Goal: Task Accomplishment & Management: Complete application form

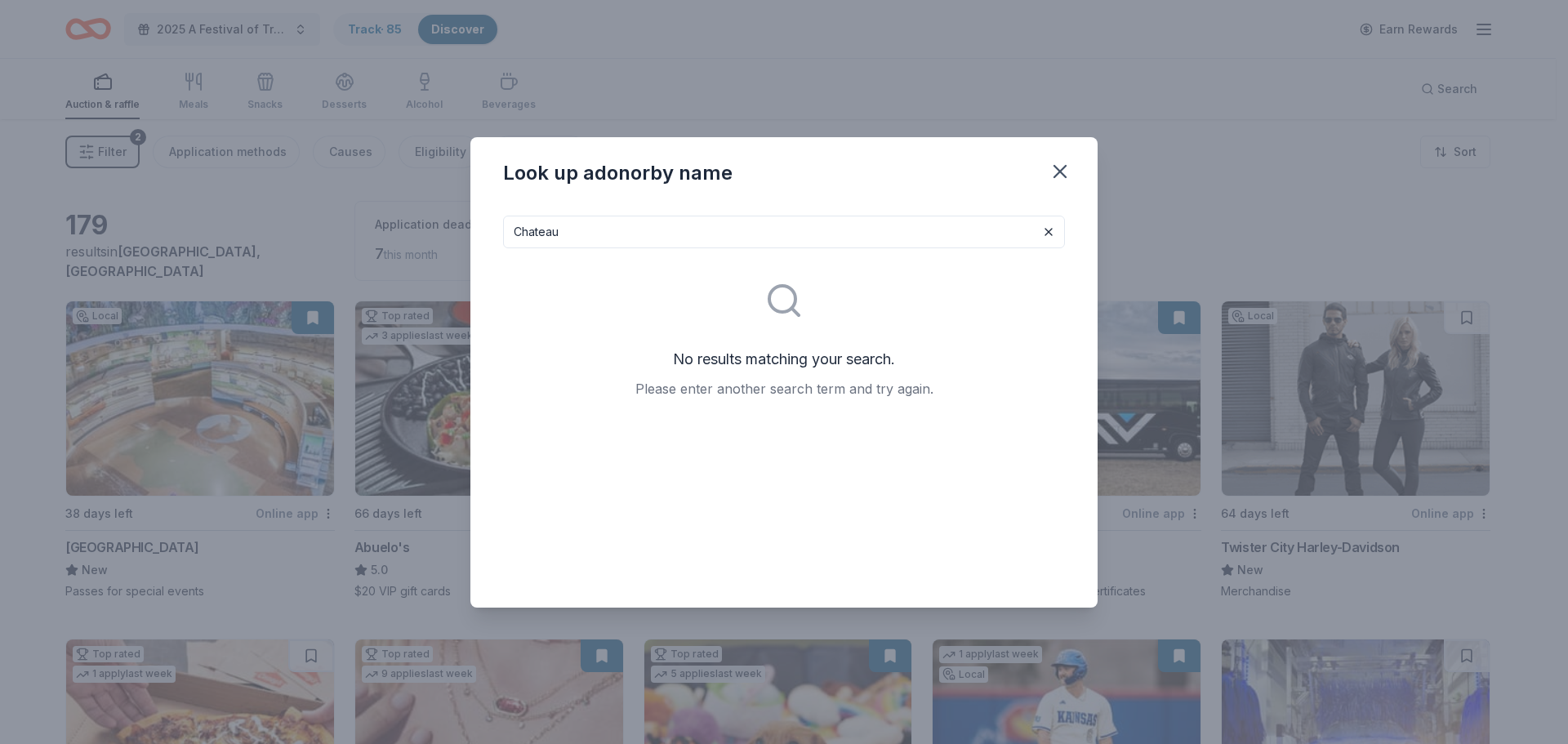
drag, startPoint x: 576, startPoint y: 237, endPoint x: 511, endPoint y: 240, distance: 65.1
click at [511, 240] on input "Chateau" at bounding box center [784, 231] width 562 height 33
type input "silver dollar city"
click at [1060, 173] on icon "button" at bounding box center [1060, 172] width 23 height 23
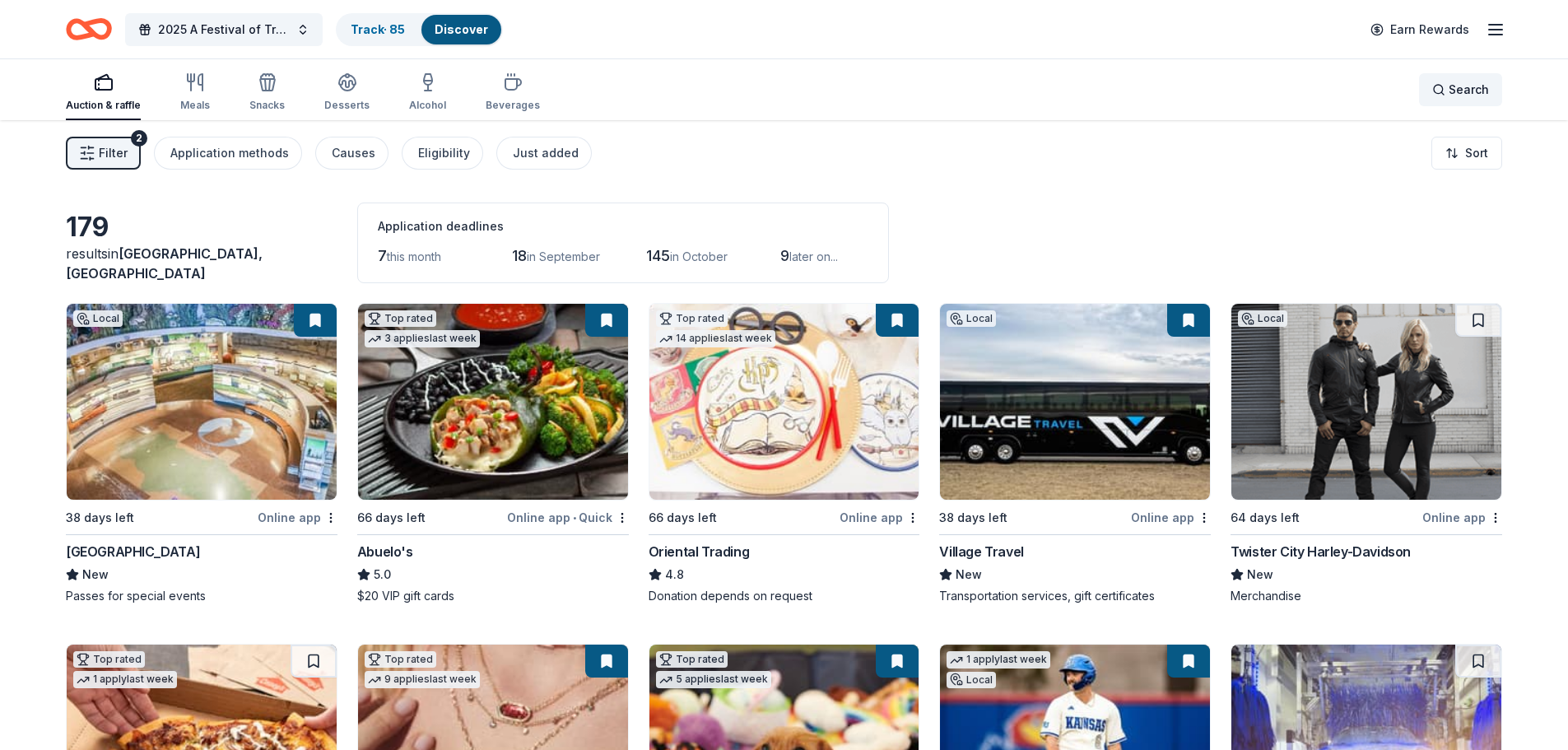
click at [1476, 90] on span "Search" at bounding box center [1468, 89] width 40 height 20
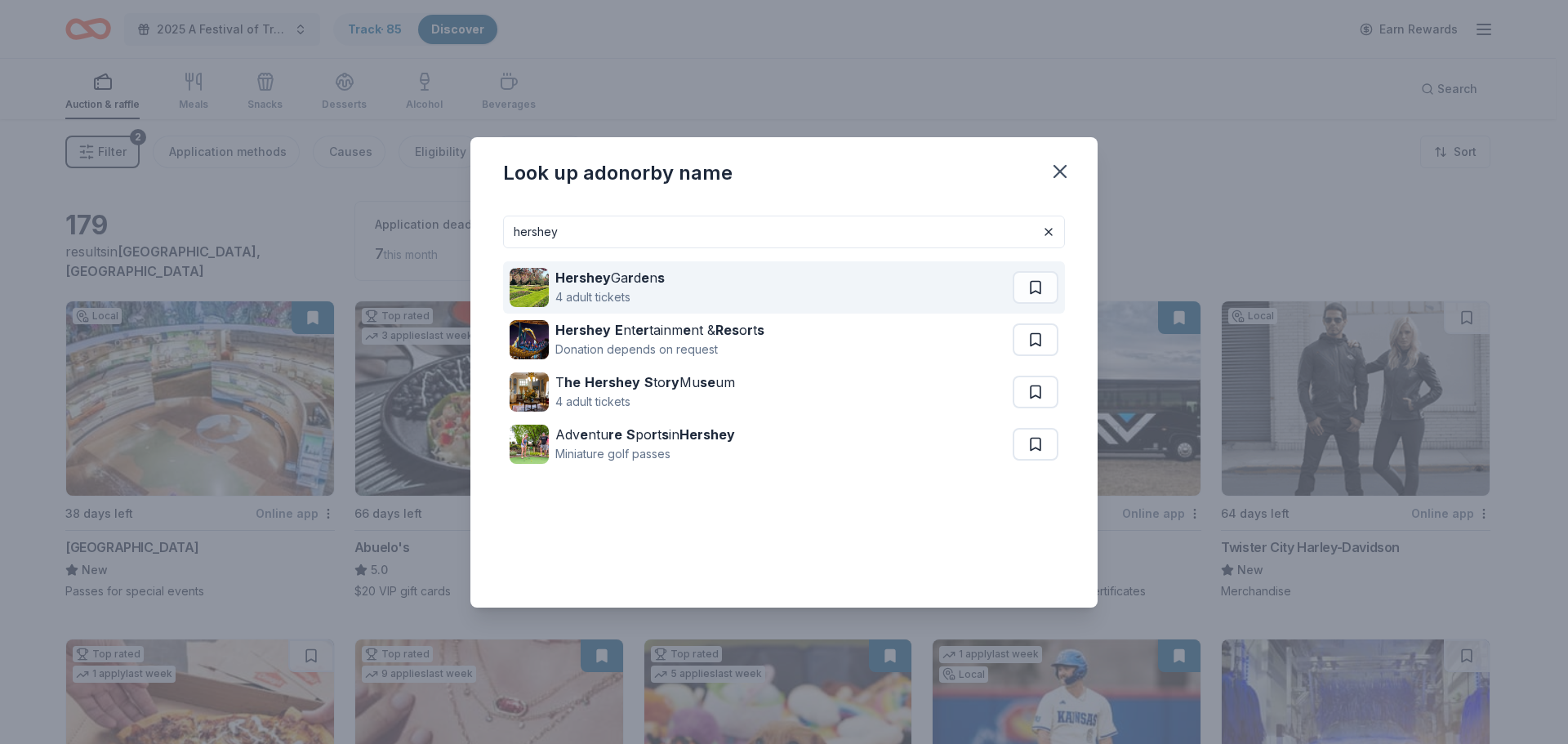
type input "hershey"
click at [612, 286] on div "Hershey Ga r d e n s" at bounding box center [610, 277] width 109 height 20
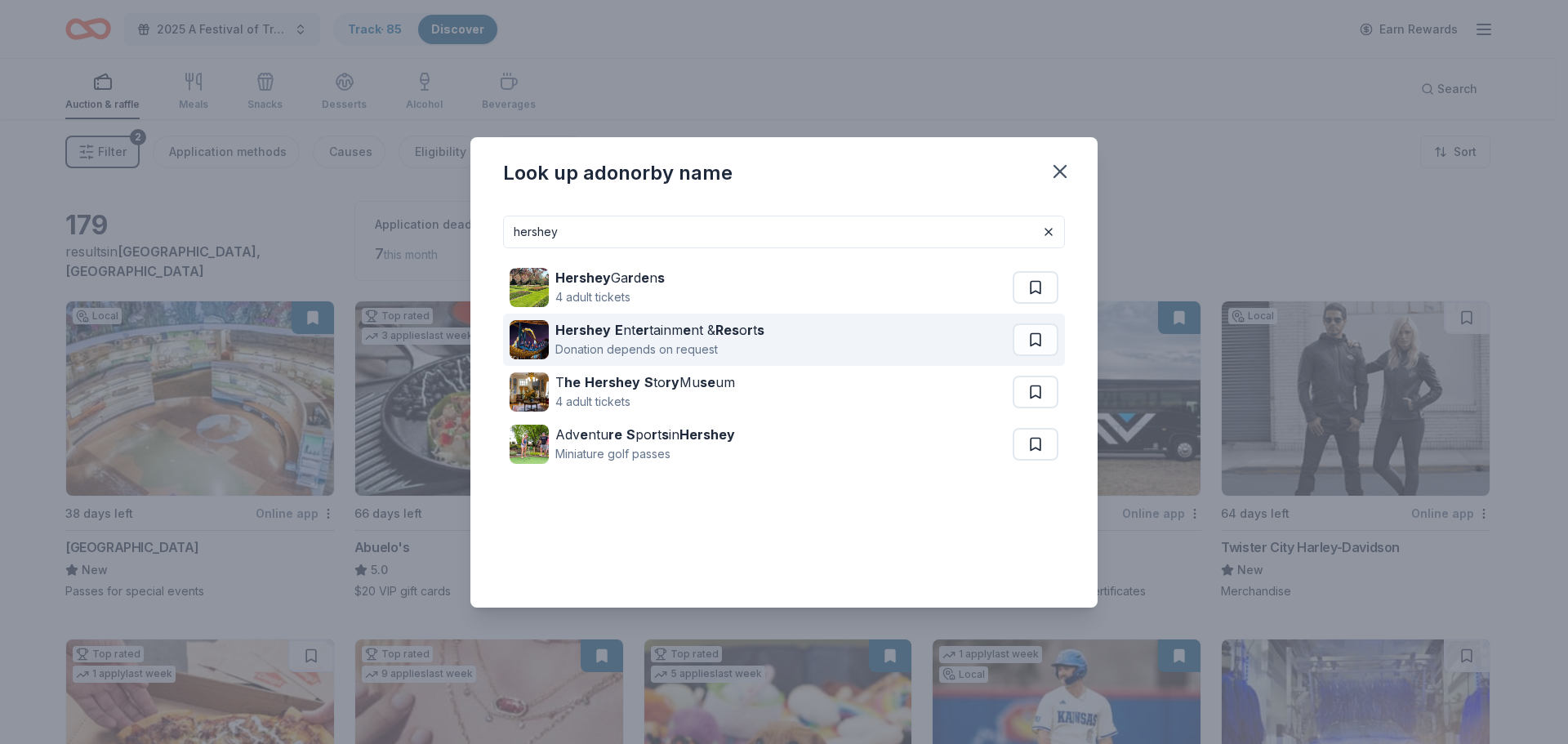
click at [664, 325] on div "Hershey E nt er tainm e nt & Res o r t s" at bounding box center [660, 329] width 209 height 20
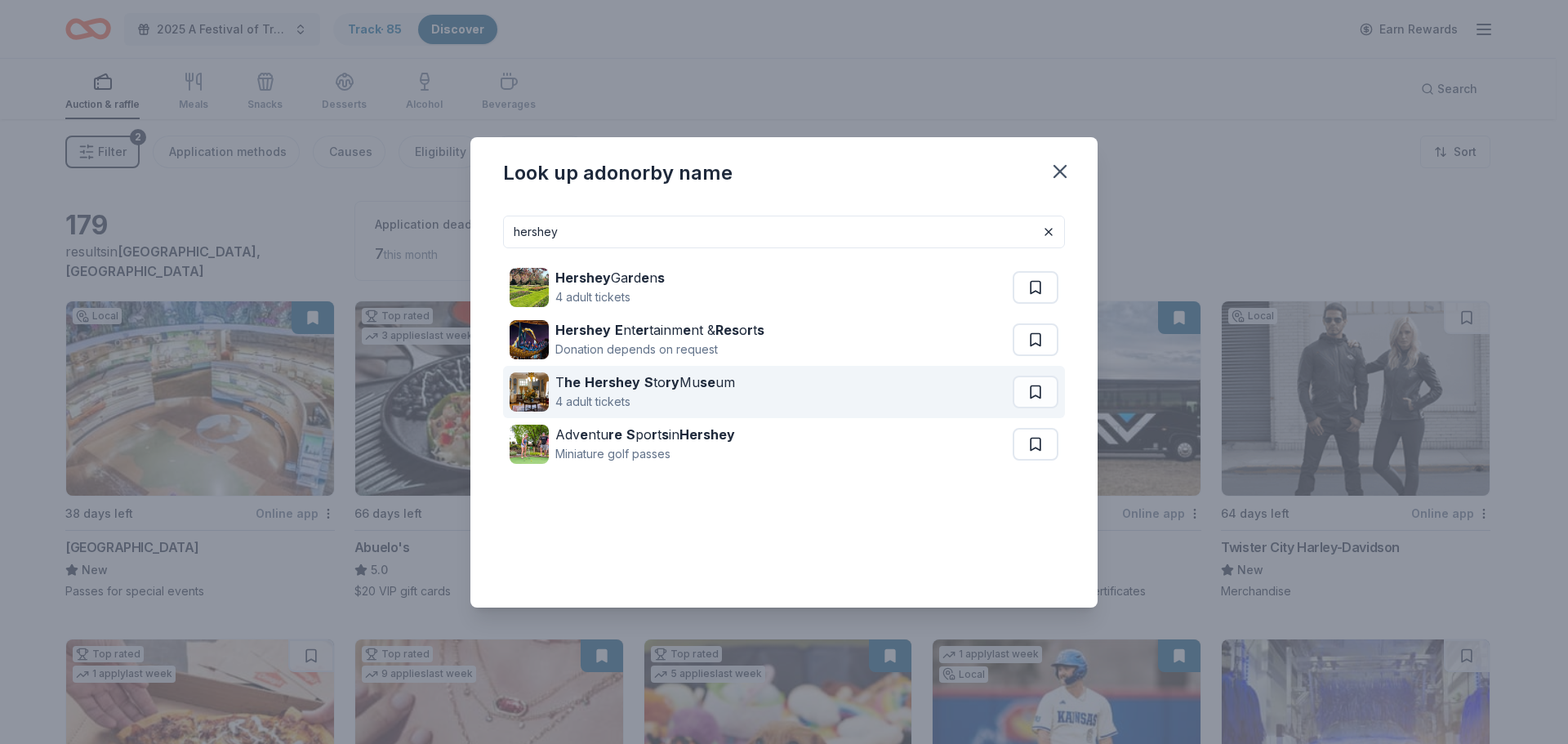
click at [613, 393] on div "4 adult tickets" at bounding box center [645, 402] width 180 height 20
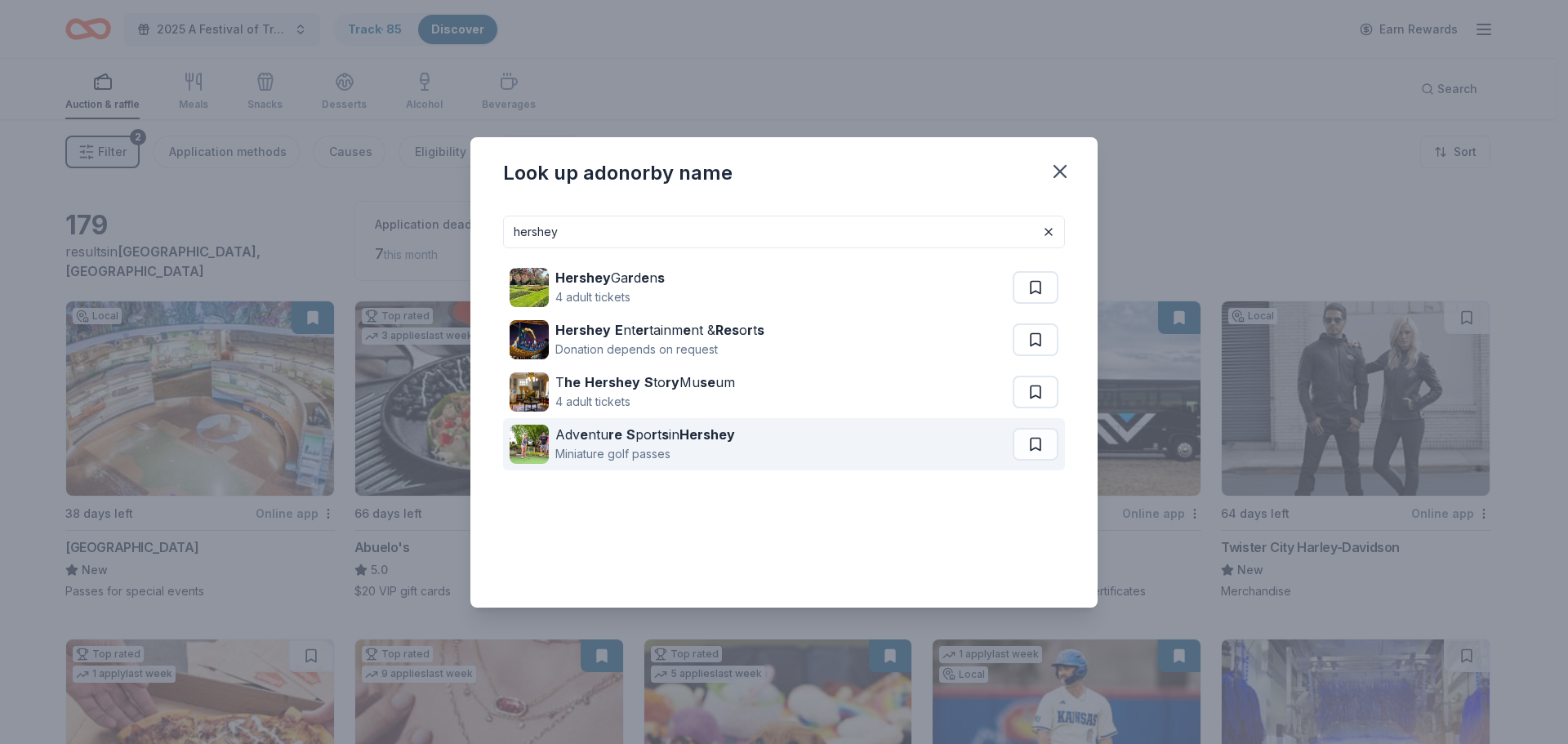
click at [632, 439] on div "Adv e ntu re S po r t s in Hershey" at bounding box center [645, 434] width 180 height 20
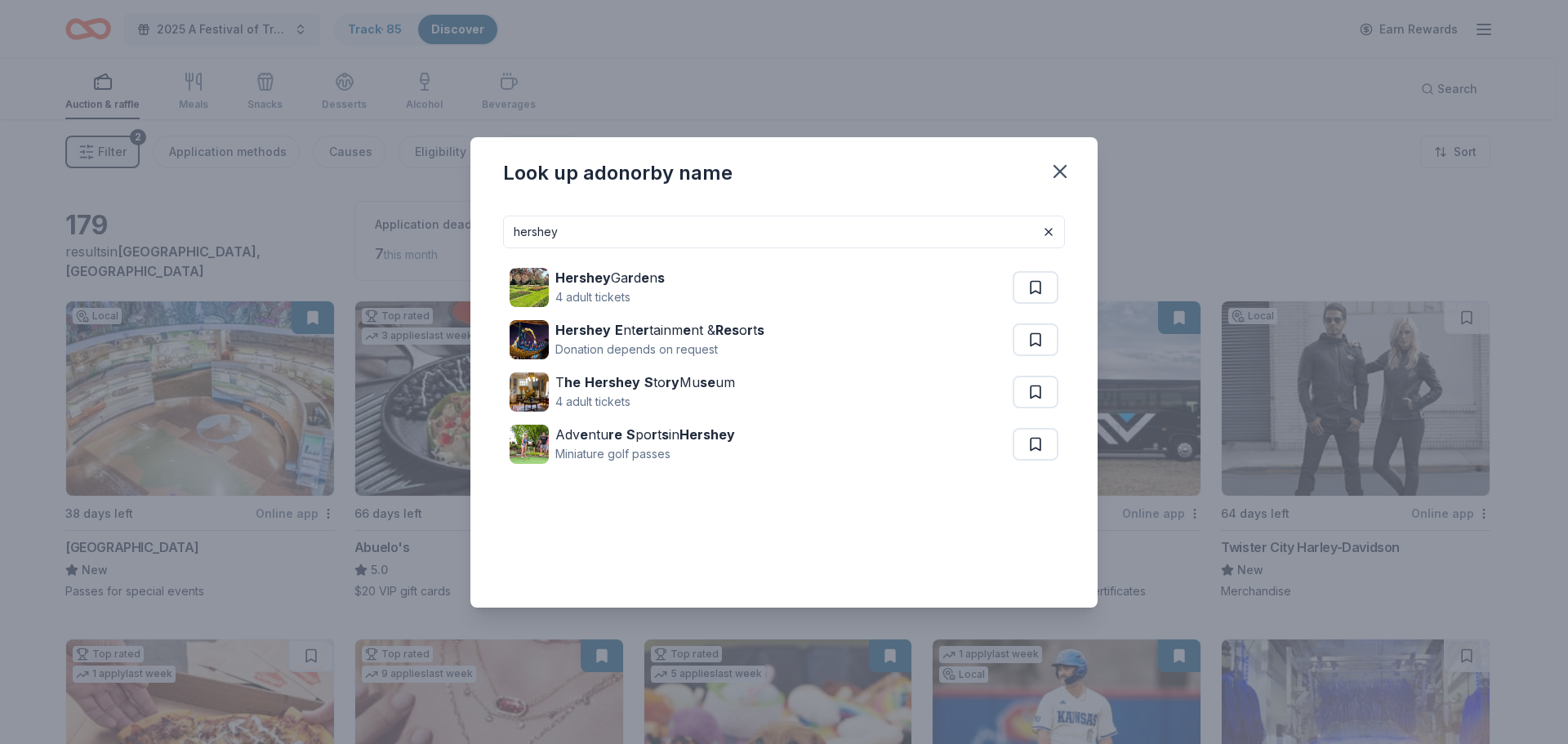
drag, startPoint x: 577, startPoint y: 235, endPoint x: 415, endPoint y: 227, distance: 162.2
click at [415, 227] on div "Look up a donor by name hershey Hershey Ga r d e n s 4 adult tickets Hershey E …" at bounding box center [784, 372] width 1568 height 744
drag, startPoint x: 1056, startPoint y: 169, endPoint x: 1045, endPoint y: 164, distance: 12.1
click at [1056, 169] on icon "button" at bounding box center [1060, 172] width 23 height 23
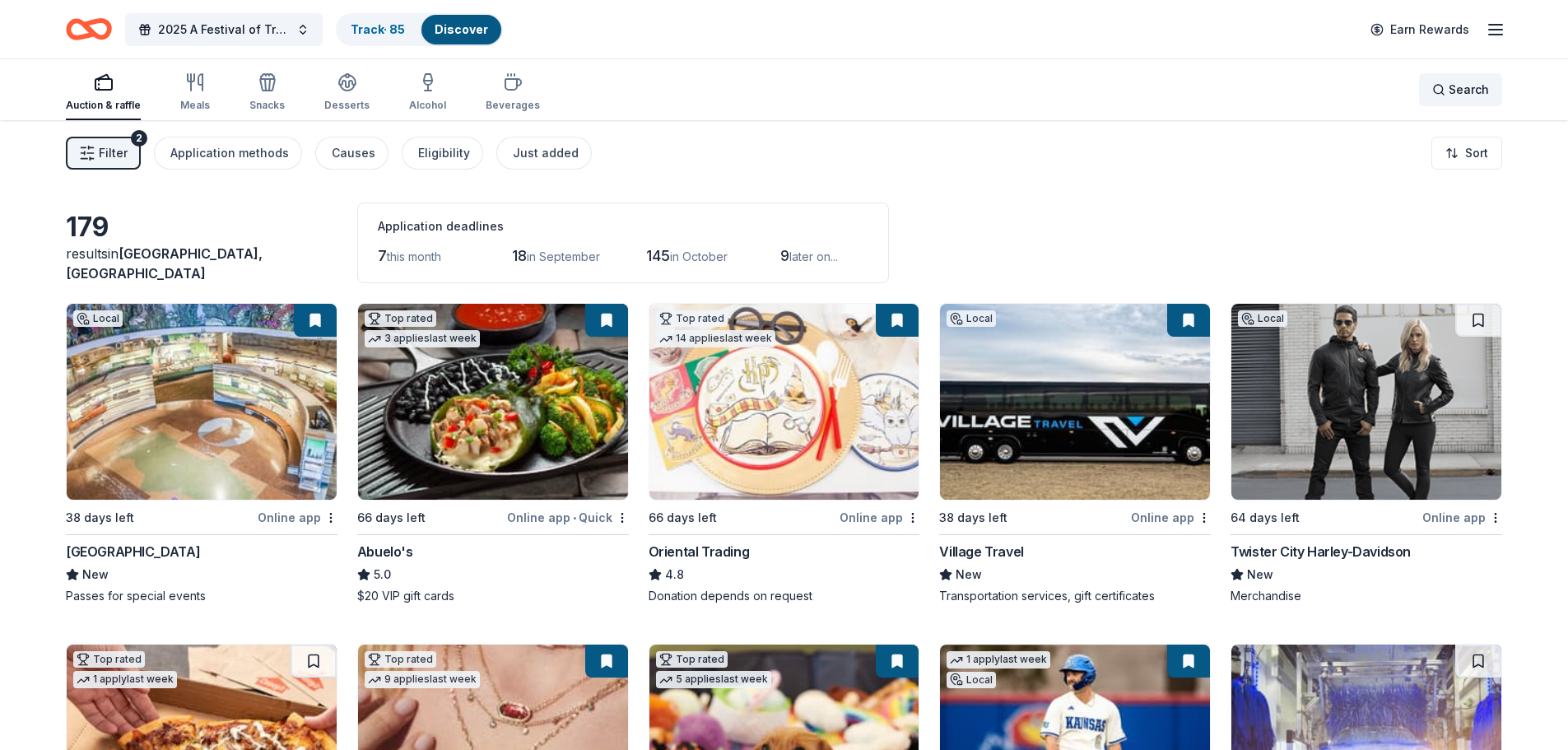
click at [1458, 93] on span "Search" at bounding box center [1468, 89] width 40 height 20
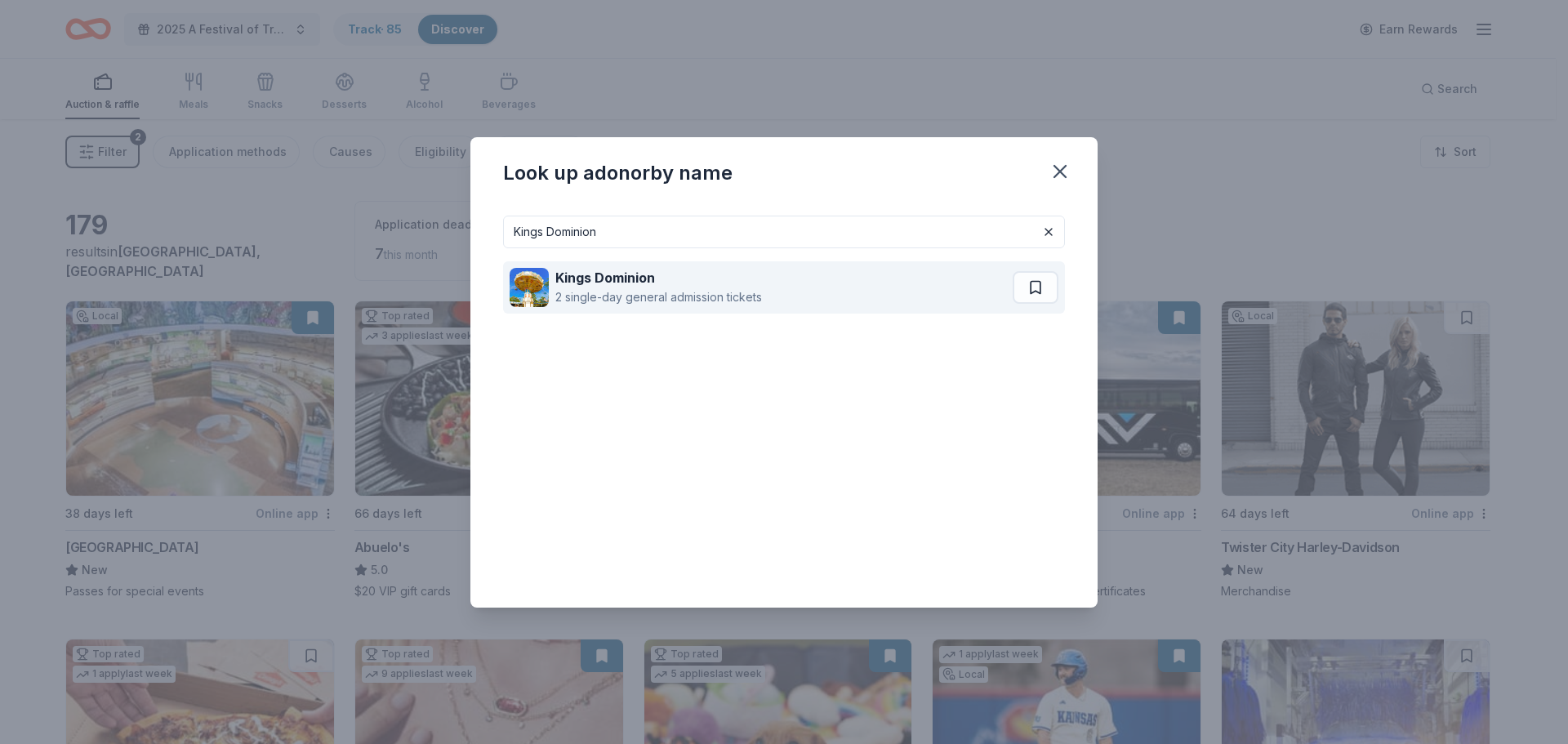
click at [612, 281] on strong "Kings Dominion" at bounding box center [605, 278] width 100 height 17
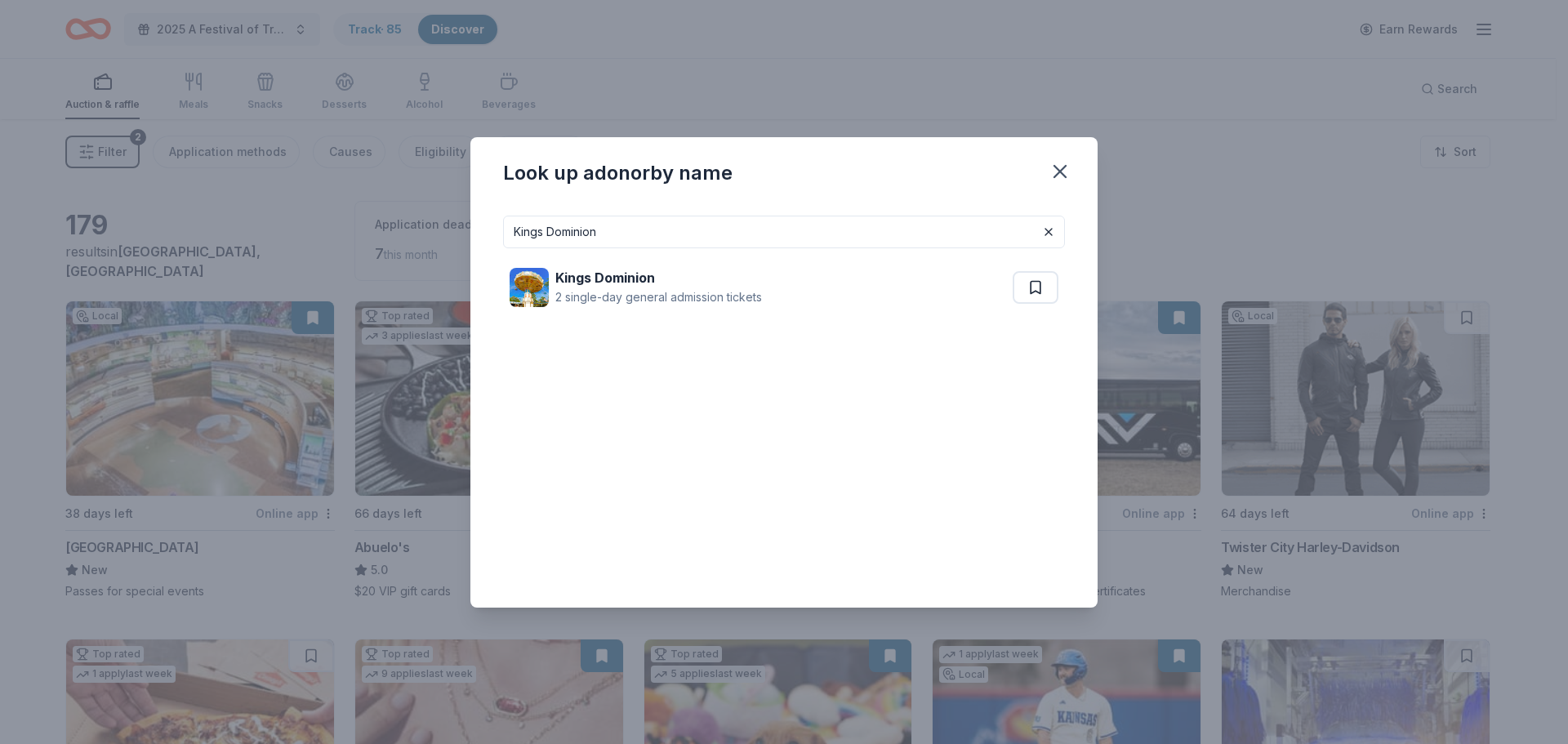
drag, startPoint x: 632, startPoint y: 234, endPoint x: 504, endPoint y: 225, distance: 128.3
click at [504, 225] on input "Kings Dominion" at bounding box center [784, 231] width 562 height 33
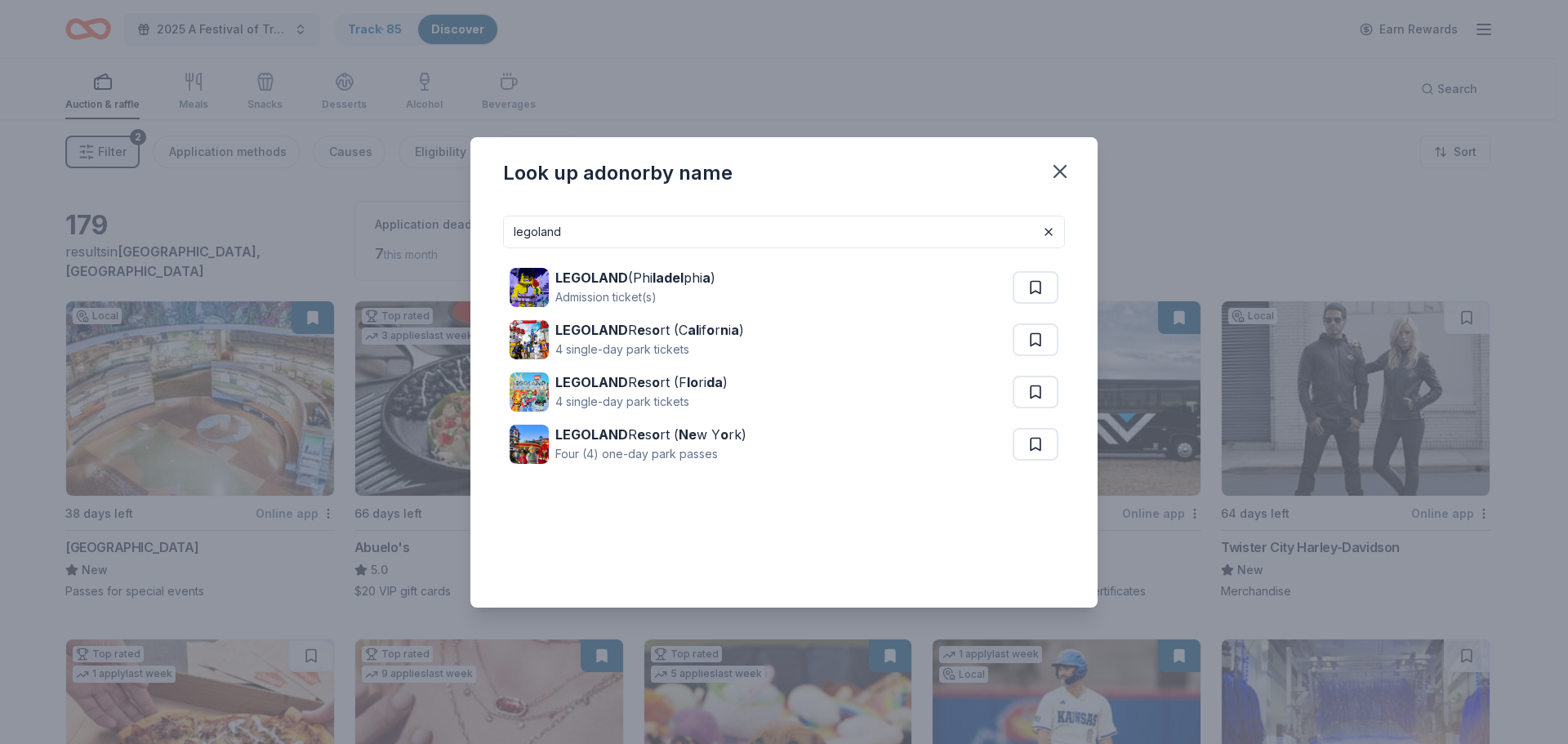
drag, startPoint x: 583, startPoint y: 230, endPoint x: 498, endPoint y: 232, distance: 85.0
click at [498, 232] on div "legoland LEGOLAND (Phi ladel phi a ) Admission ticket(s) LEGOLAND R e s o rt (C…" at bounding box center [784, 405] width 627 height 406
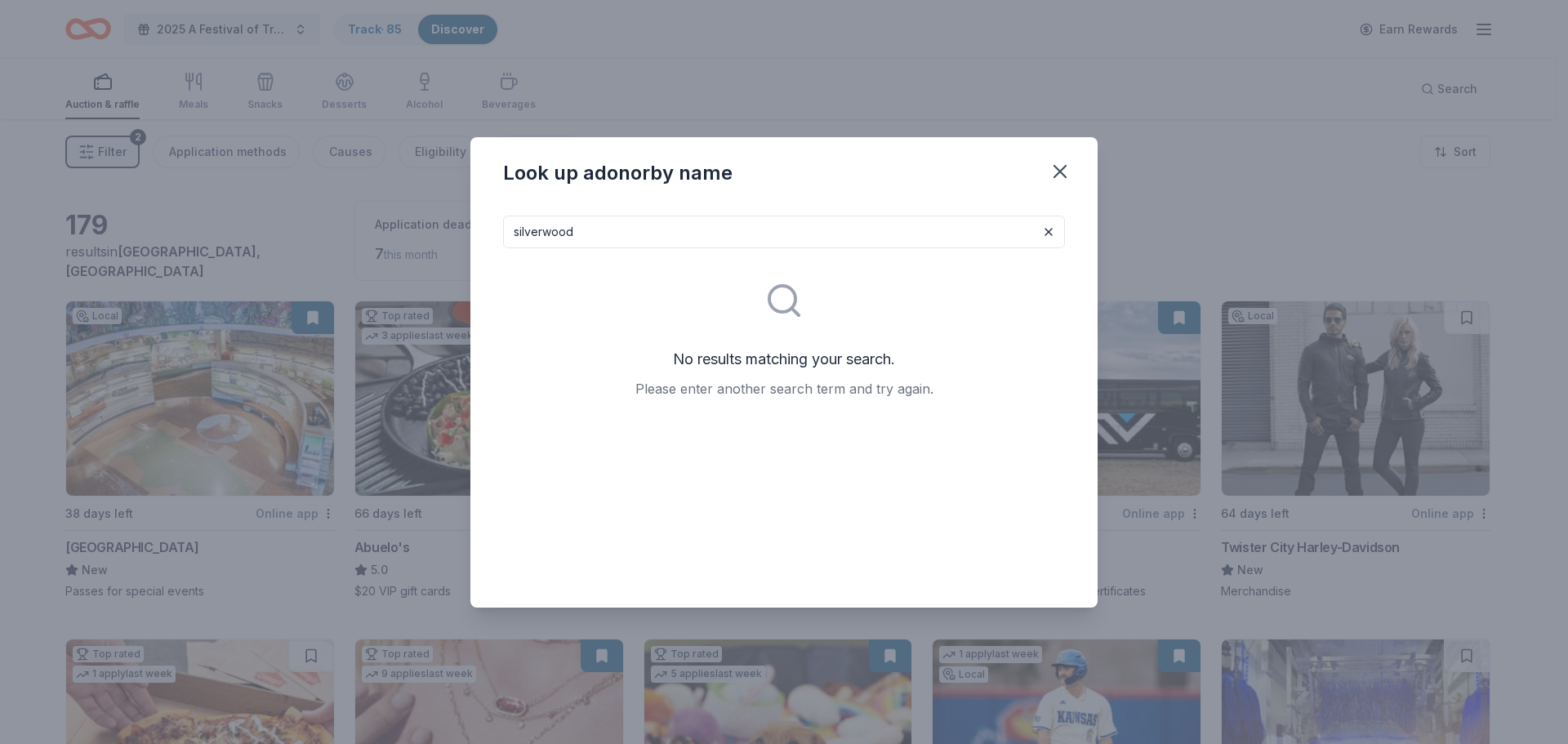
drag, startPoint x: 623, startPoint y: 236, endPoint x: 439, endPoint y: 212, distance: 185.6
click at [439, 212] on div "Look up a donor by name silverwood No results matching your search. Please ente…" at bounding box center [784, 372] width 1568 height 744
type input "Wild Waves"
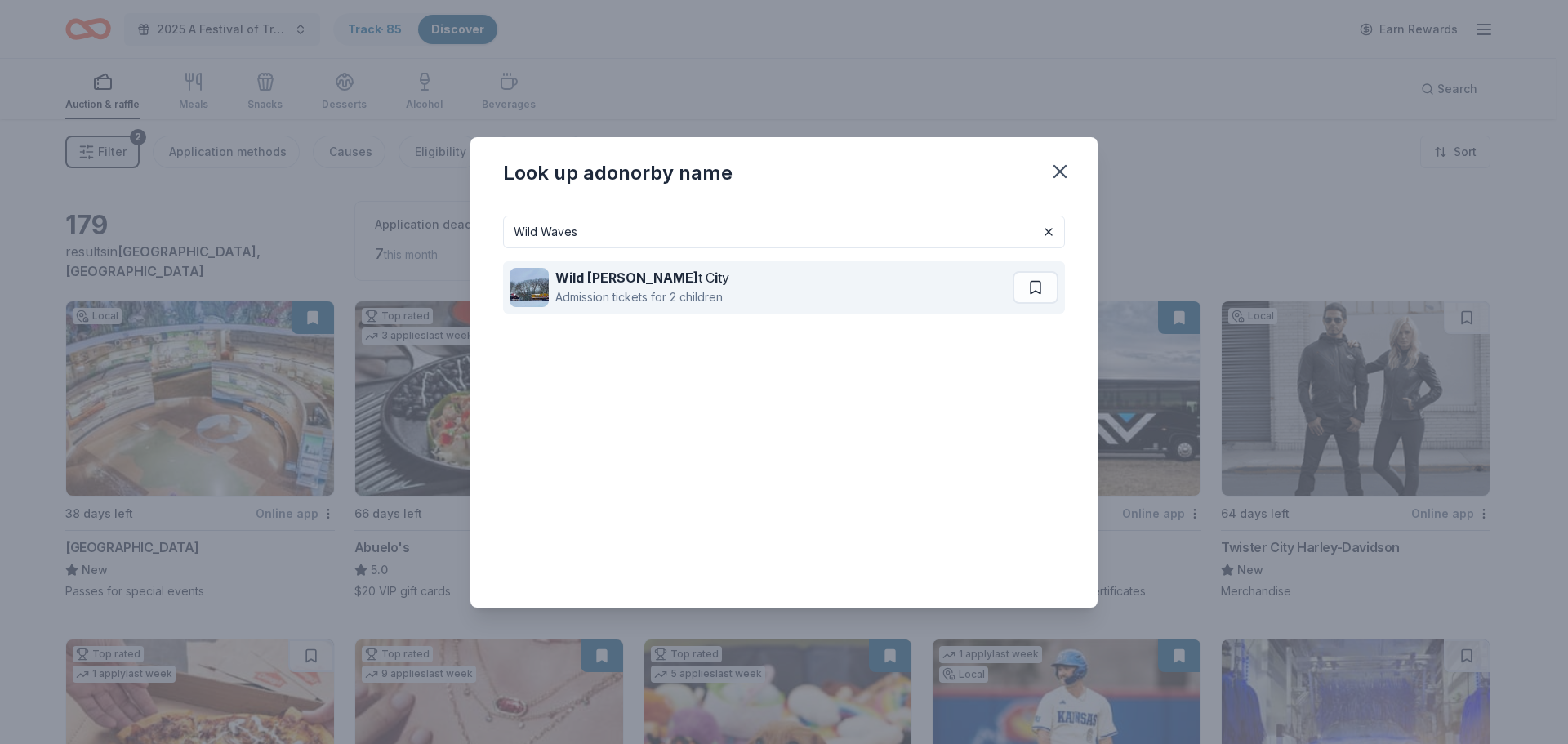
click at [606, 271] on strong "Wild Wes" at bounding box center [626, 278] width 143 height 17
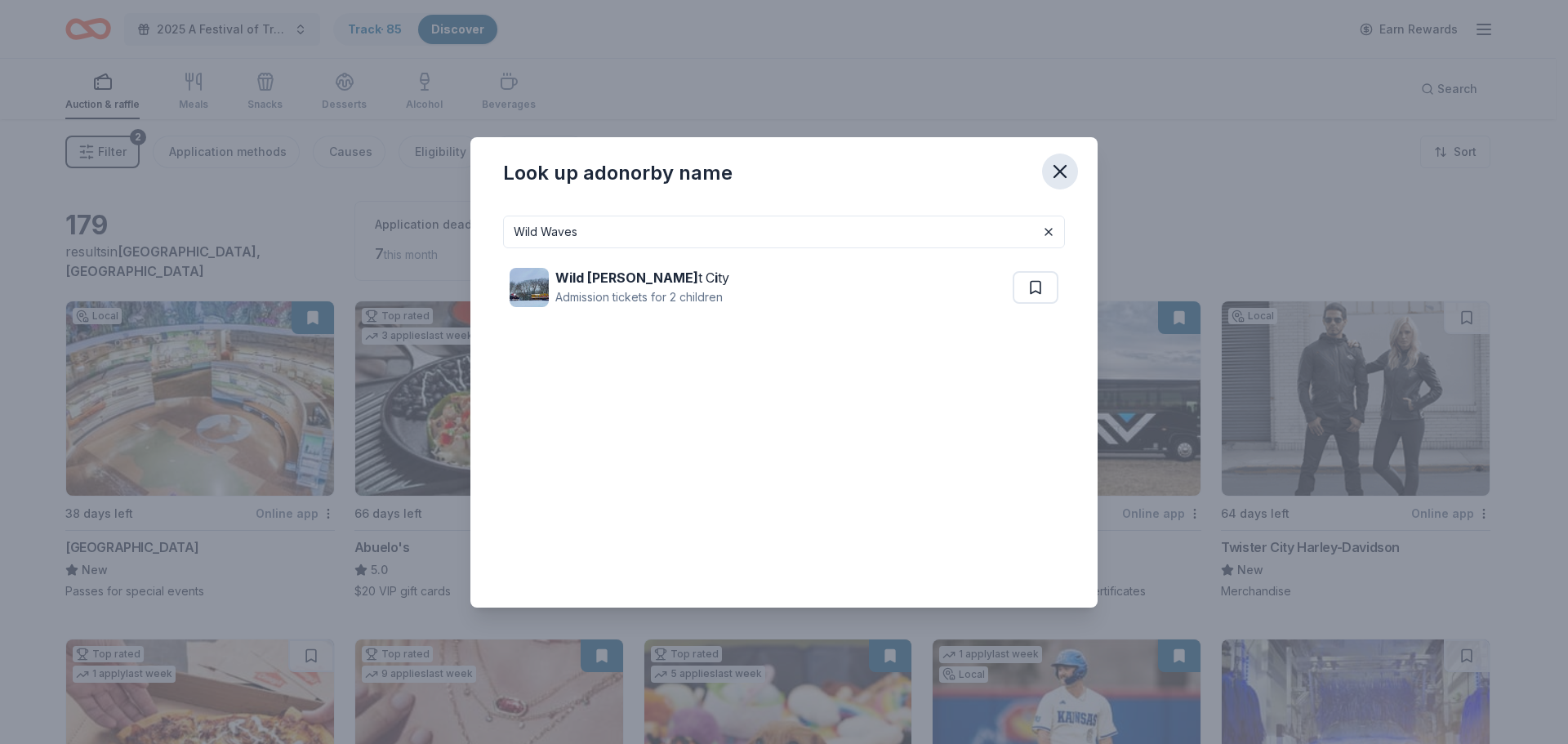
click at [1063, 177] on icon "button" at bounding box center [1060, 172] width 23 height 23
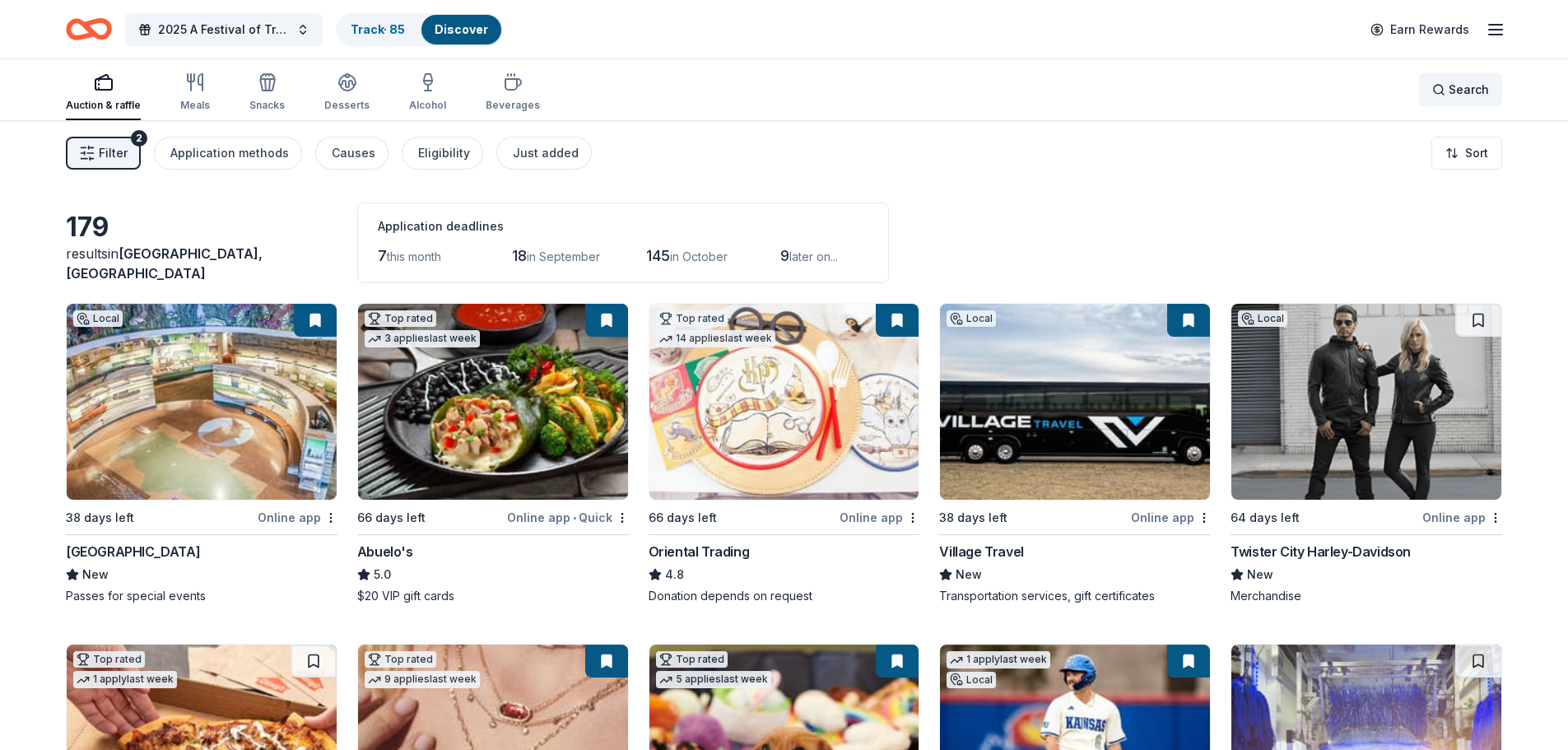
click at [1442, 95] on div "Search" at bounding box center [1461, 89] width 56 height 20
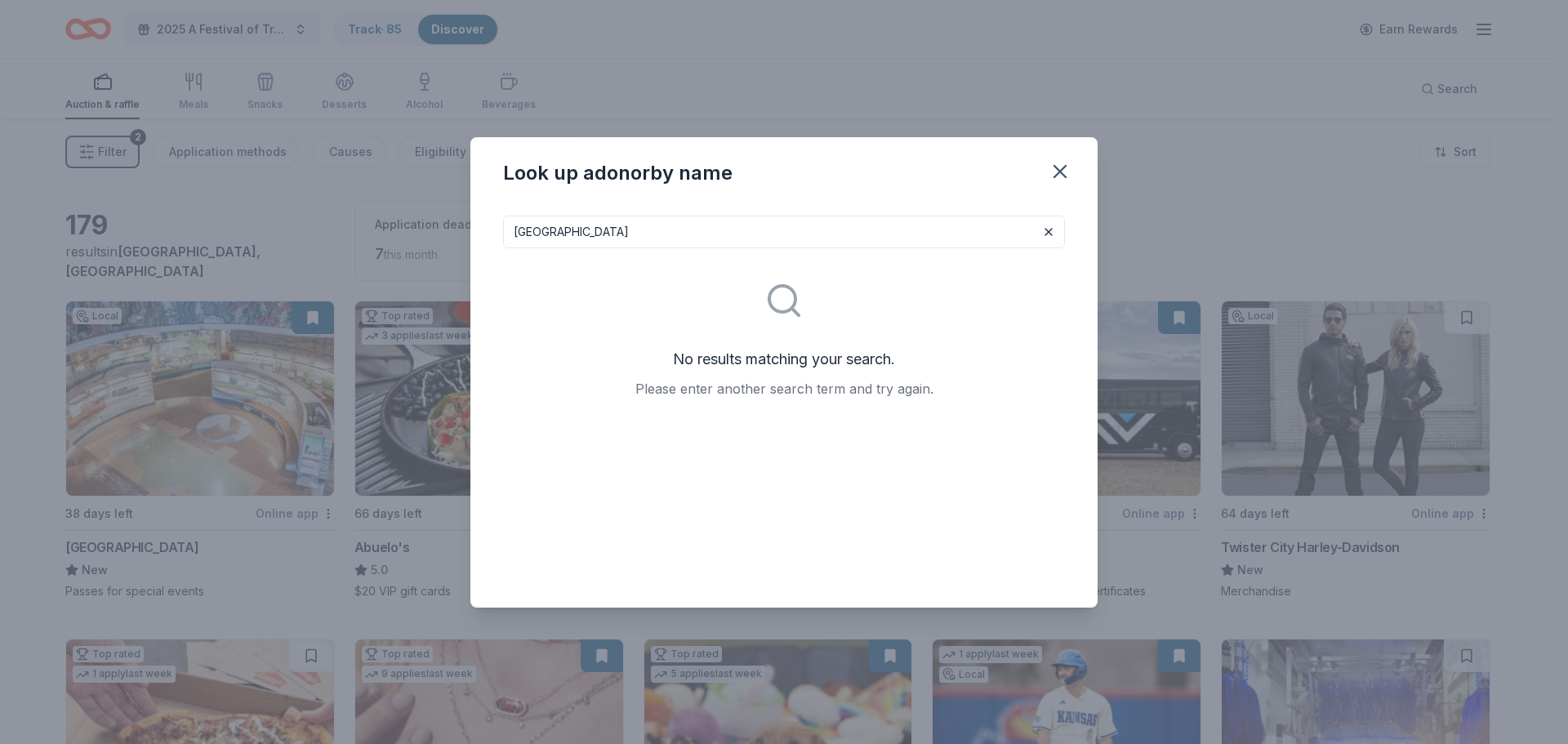
drag, startPoint x: 573, startPoint y: 234, endPoint x: 475, endPoint y: 222, distance: 98.7
click at [475, 222] on div "Glenwood Caverns No results matching your search. Please enter another search t…" at bounding box center [784, 405] width 627 height 406
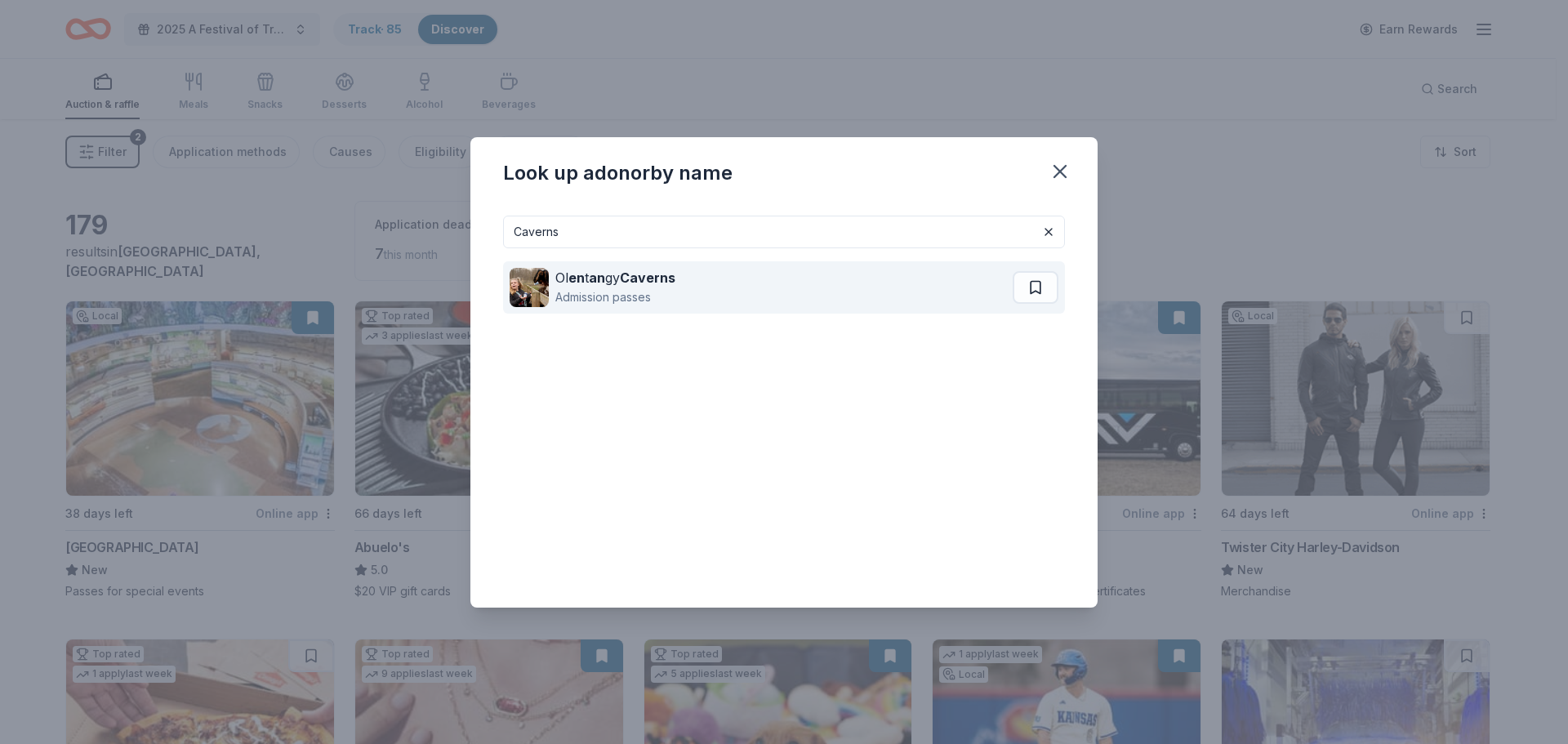
type input "Caverns"
click at [589, 277] on strong "an" at bounding box center [598, 278] width 17 height 17
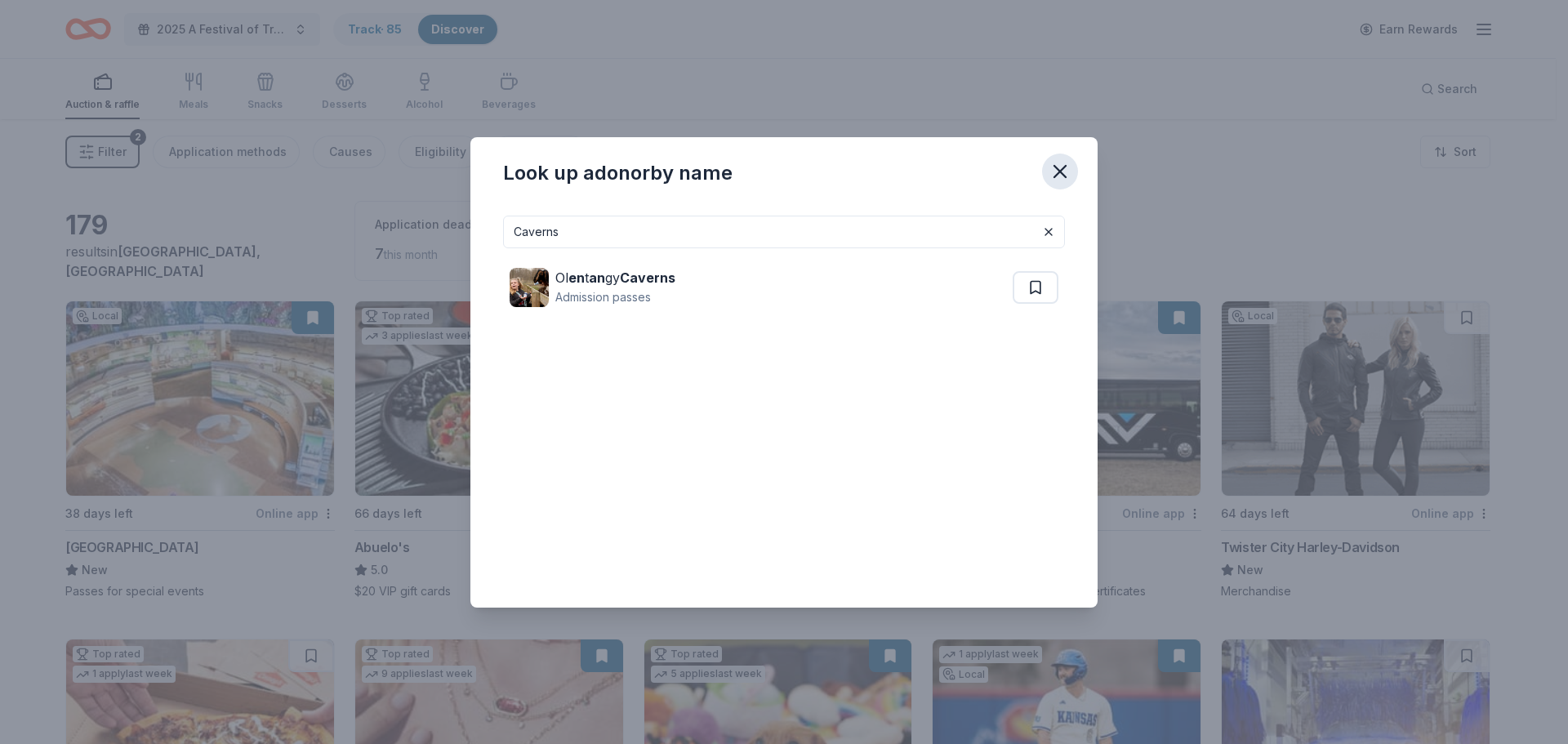
click at [1062, 175] on icon "button" at bounding box center [1060, 172] width 23 height 23
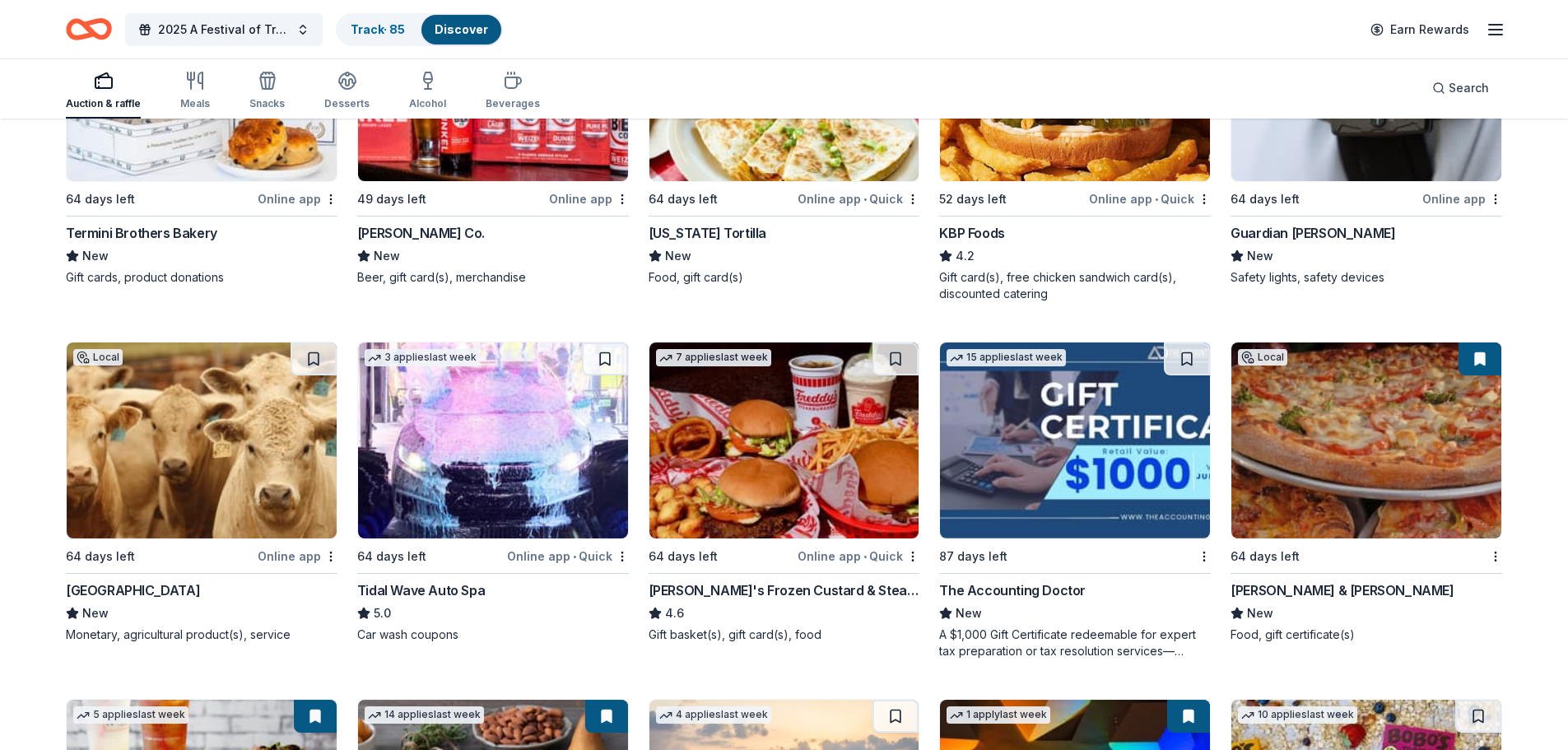
scroll to position [1399, 0]
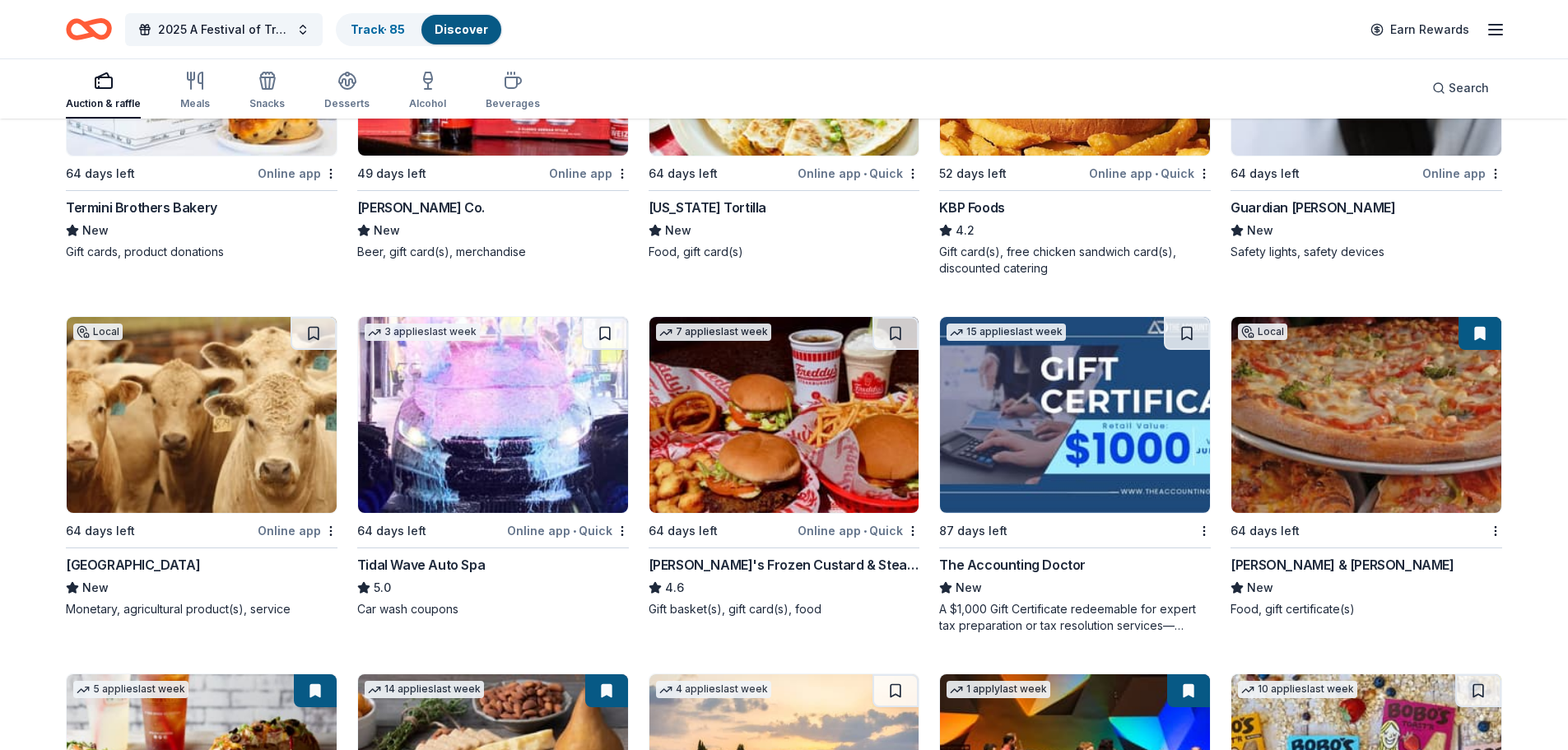
click at [779, 456] on img at bounding box center [784, 414] width 270 height 196
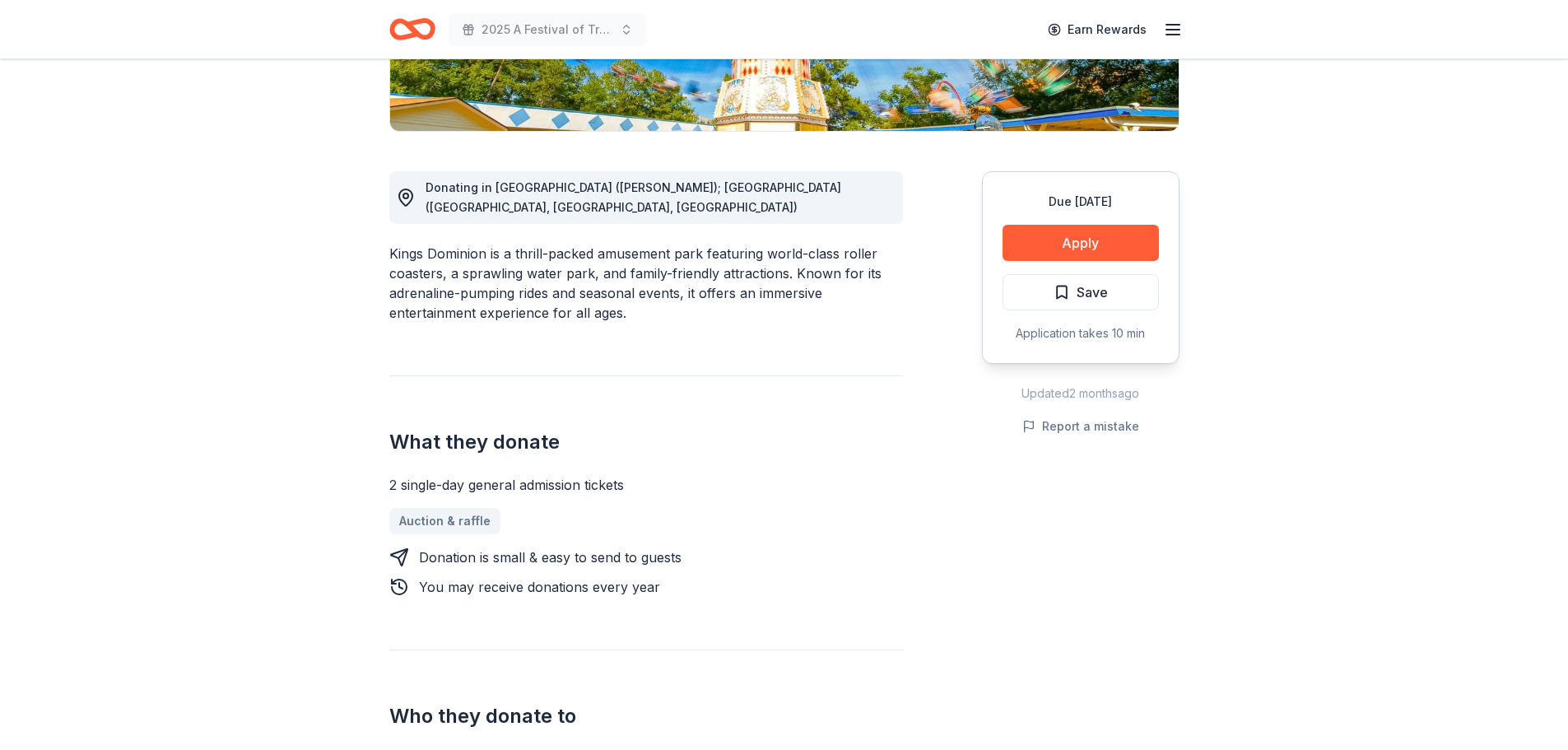
scroll to position [329, 0]
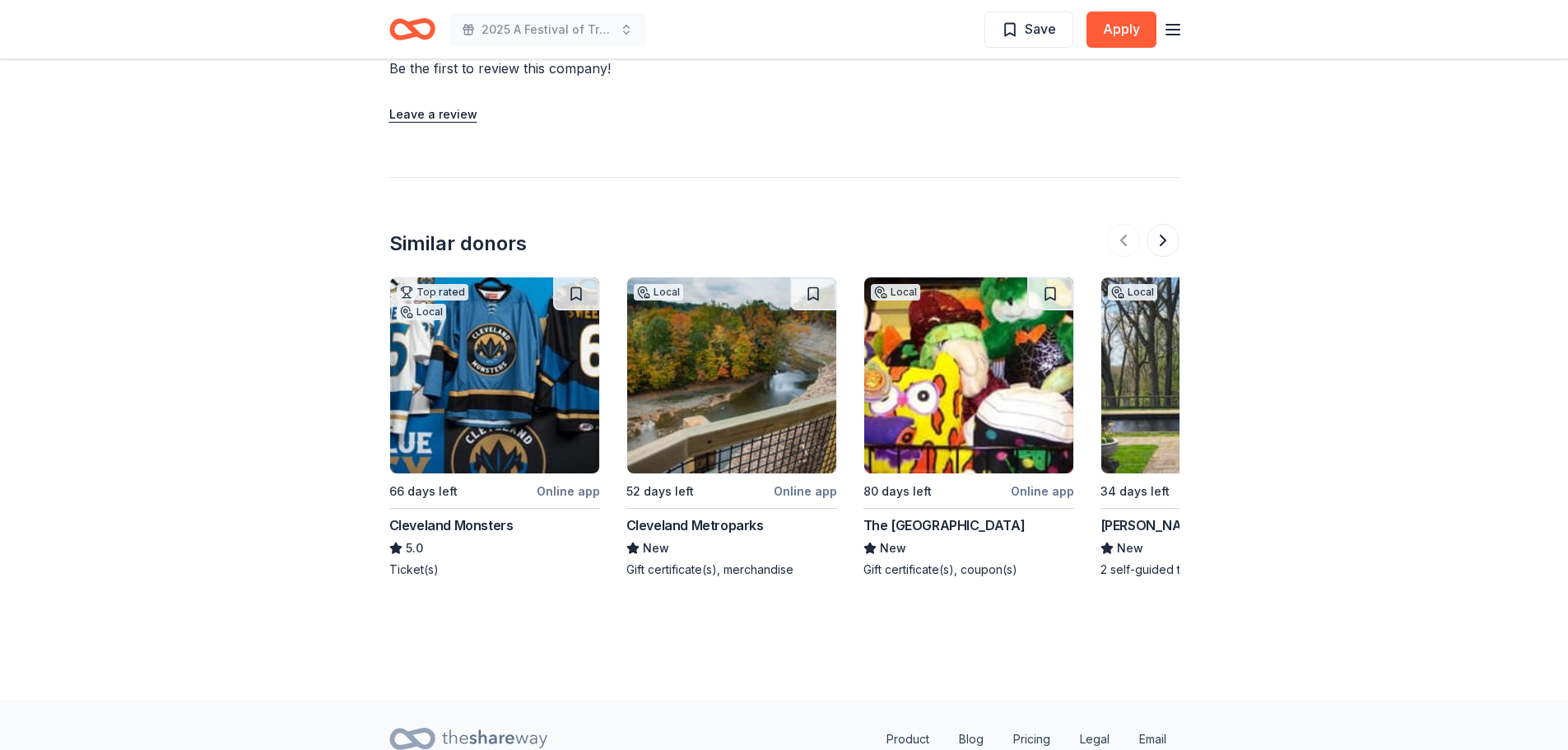
scroll to position [1647, 0]
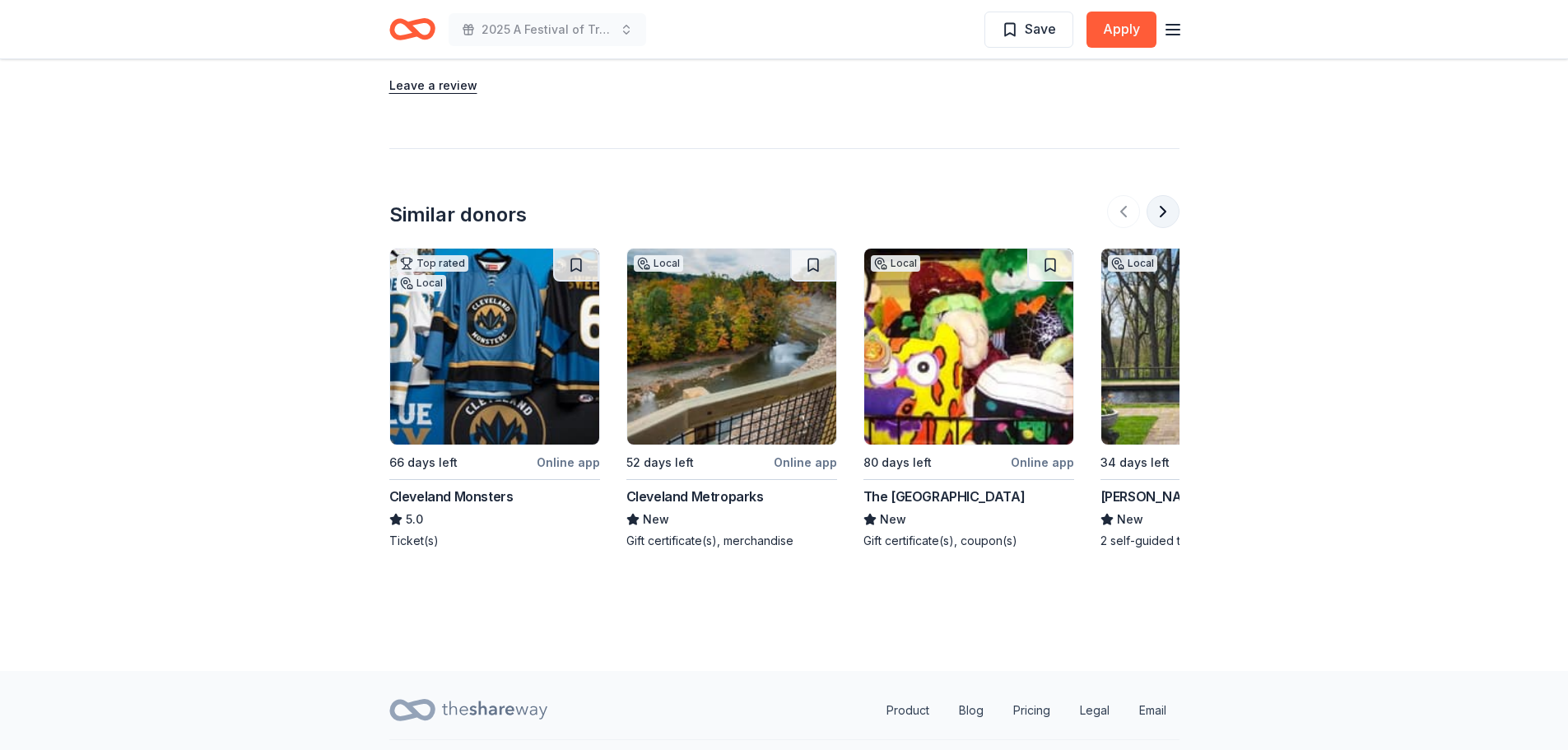
click at [1163, 203] on button at bounding box center [1163, 211] width 33 height 33
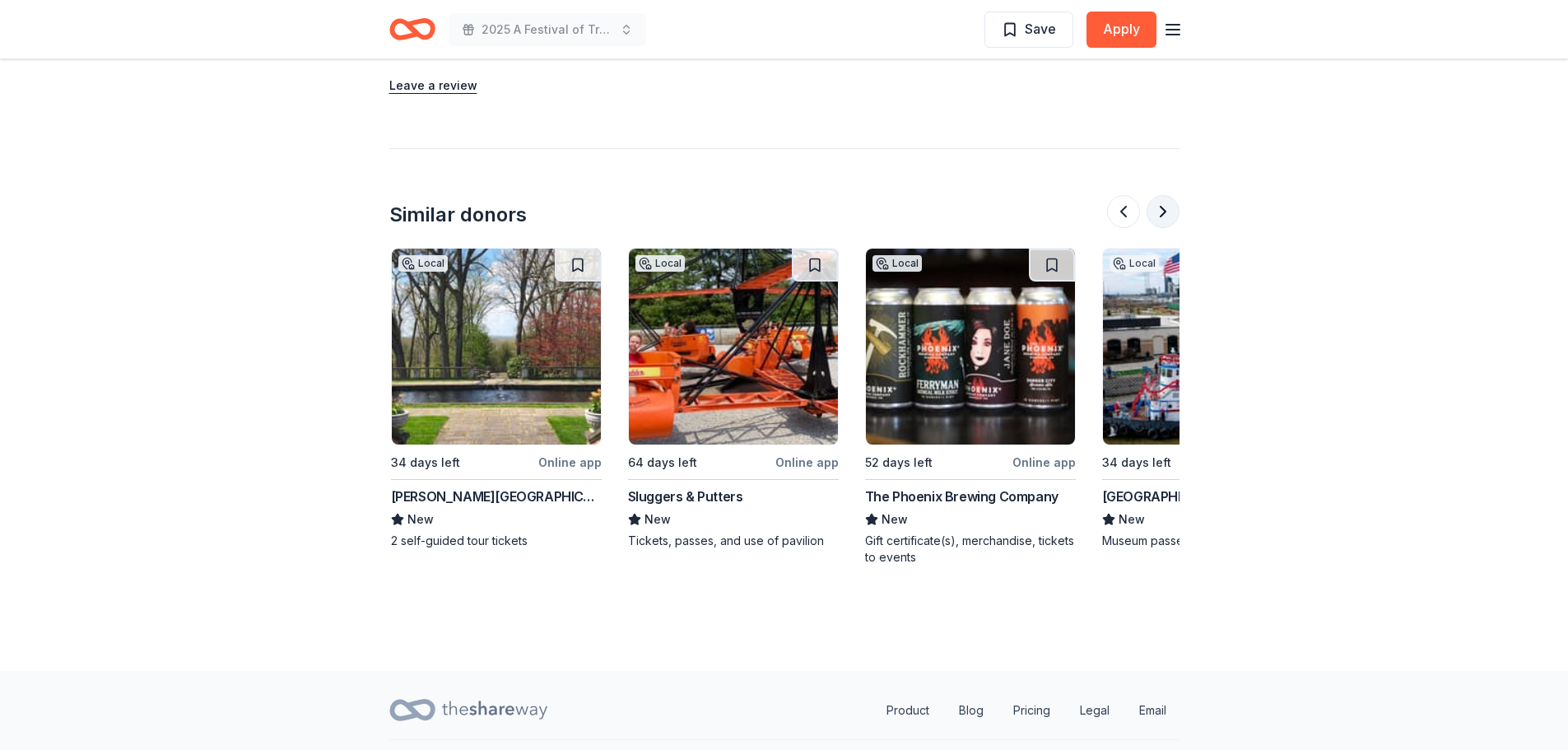
scroll to position [0, 711]
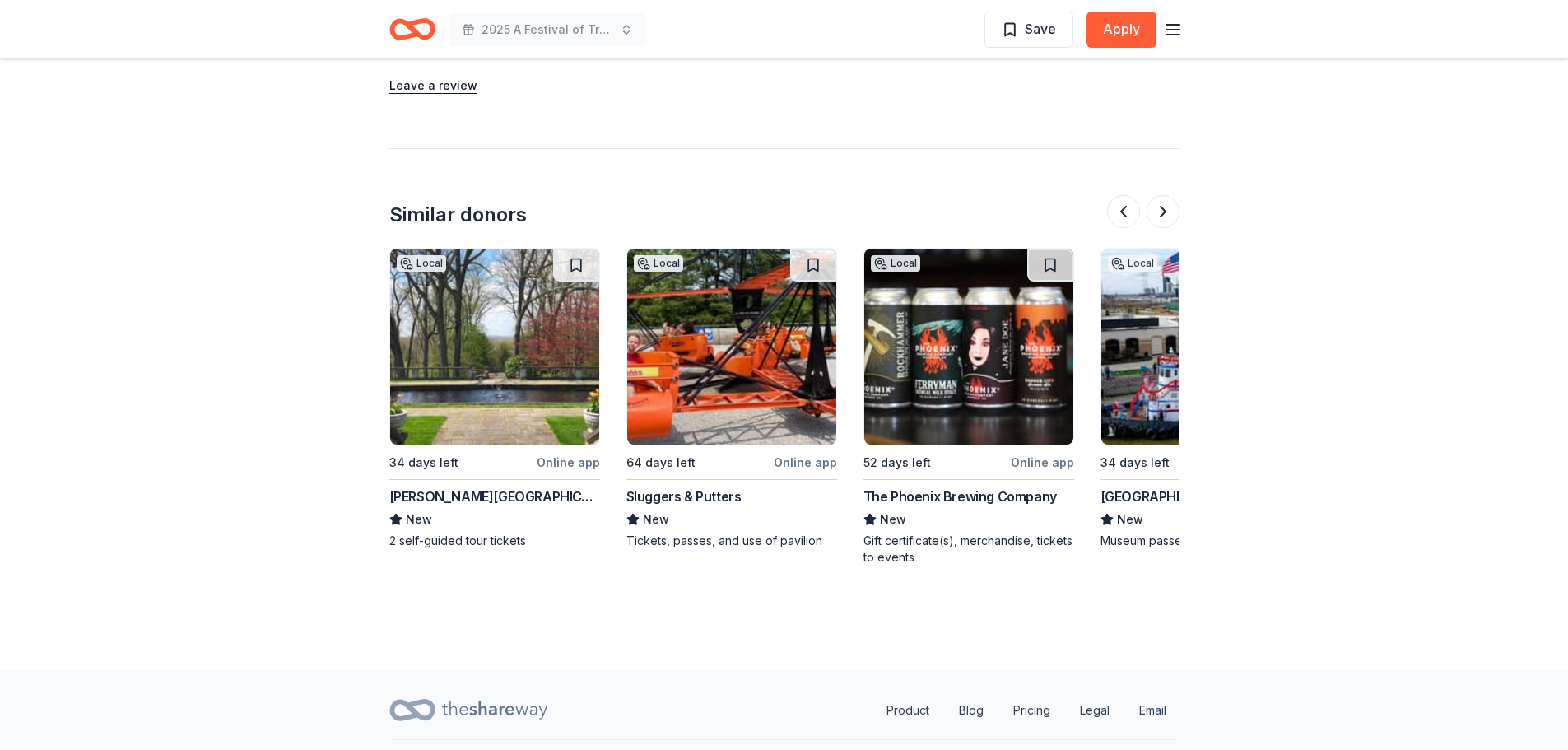
click at [800, 345] on img at bounding box center [732, 347] width 210 height 196
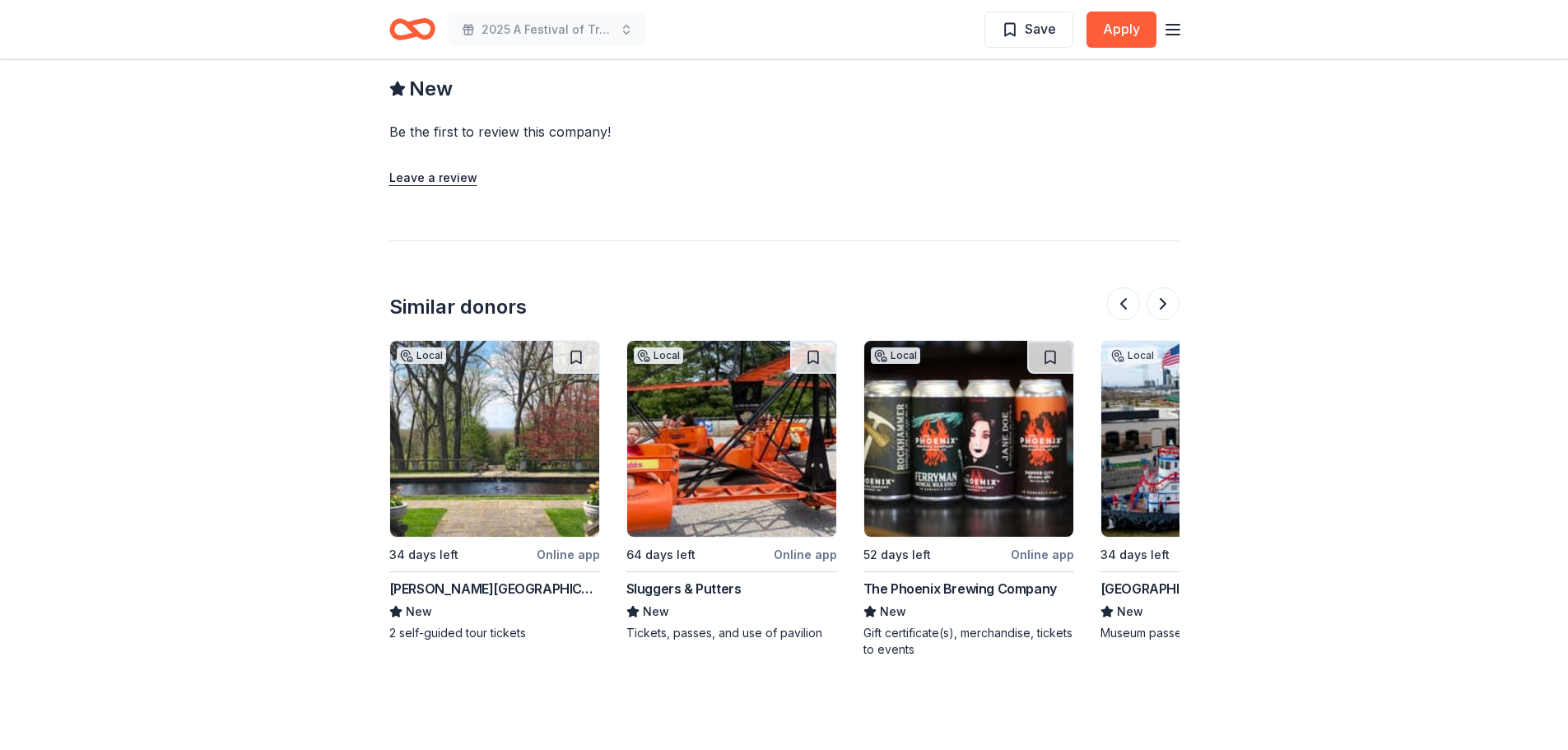
scroll to position [1565, 0]
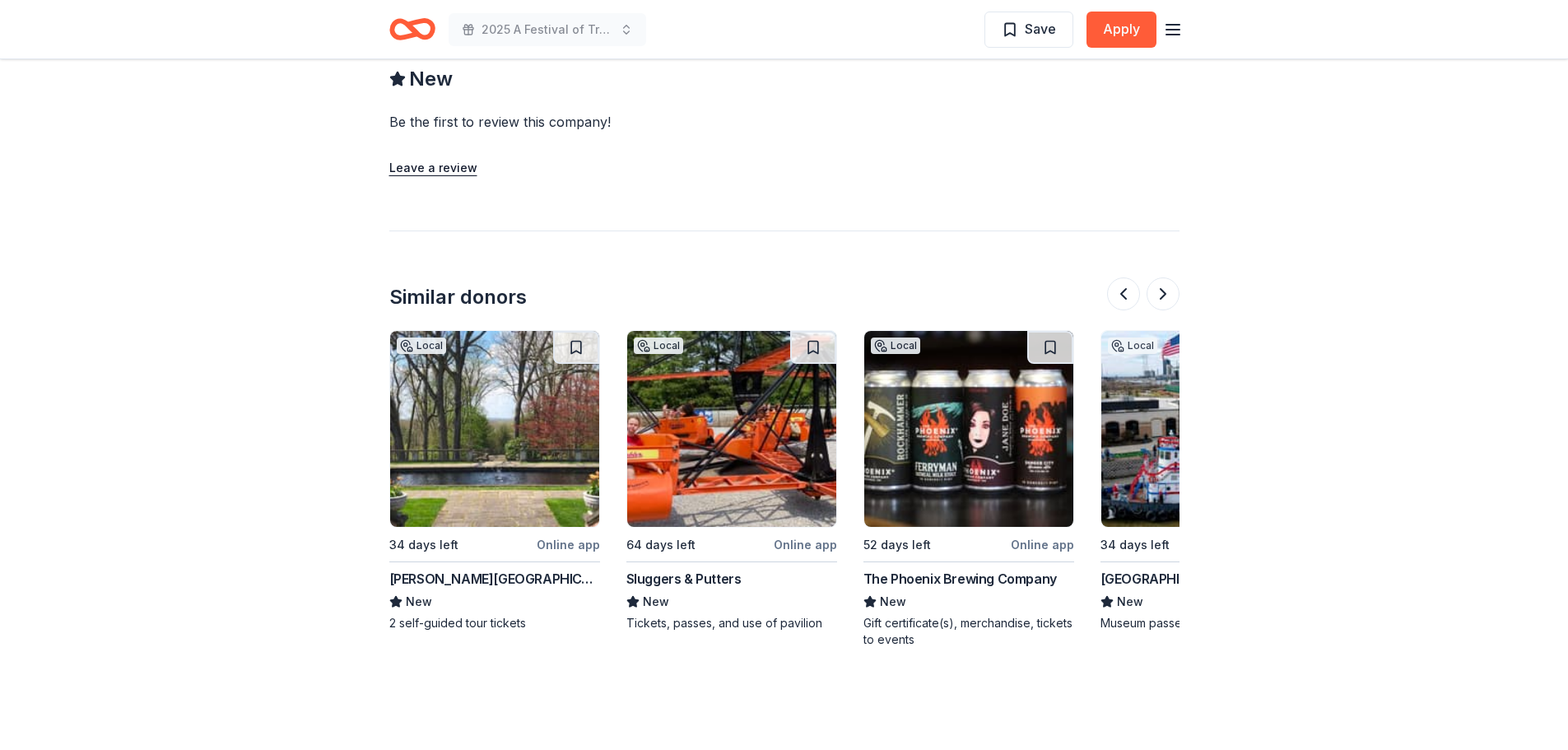
click at [1048, 463] on img at bounding box center [969, 429] width 210 height 196
click at [1164, 292] on button at bounding box center [1163, 293] width 33 height 33
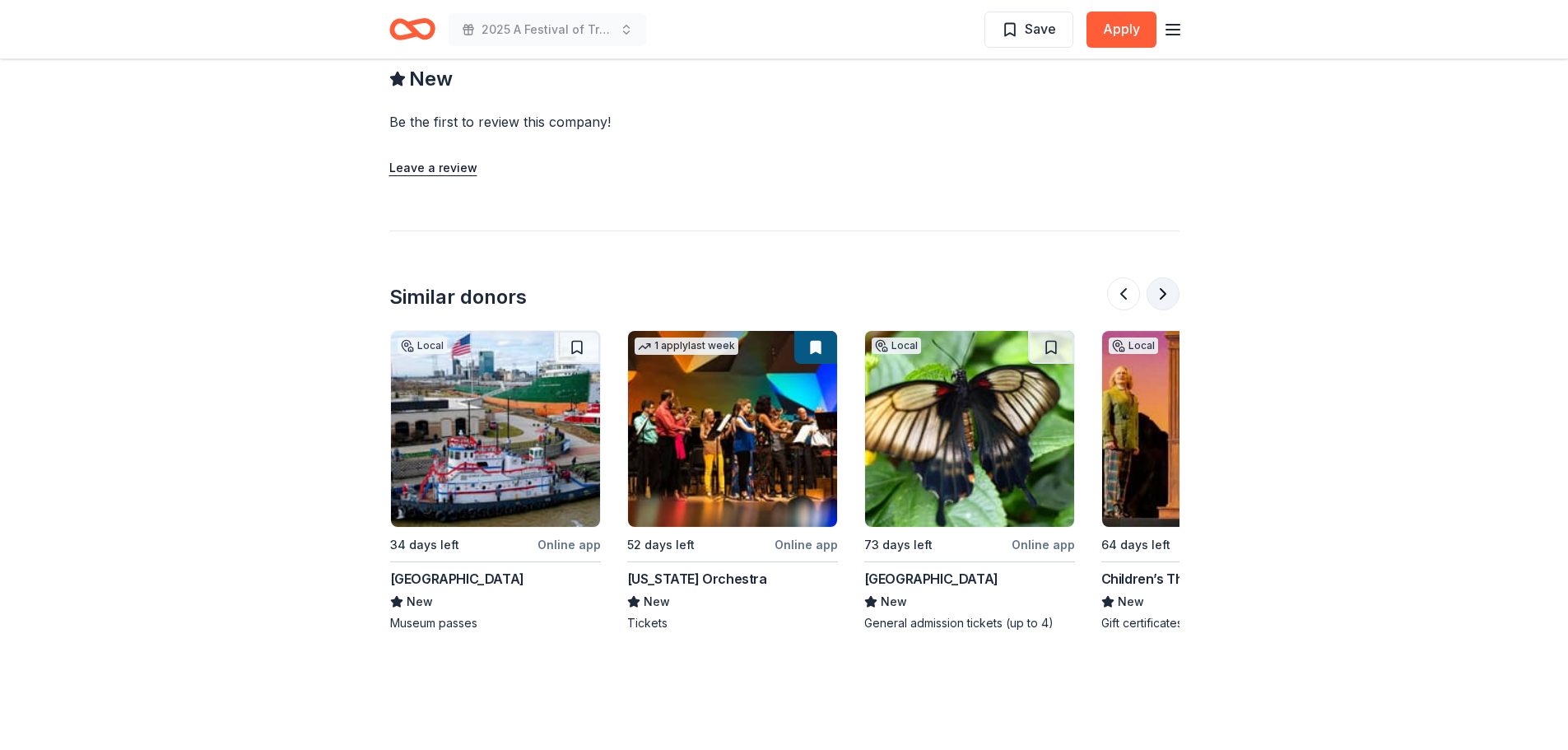
scroll to position [0, 1422]
click at [469, 448] on img at bounding box center [494, 429] width 210 height 196
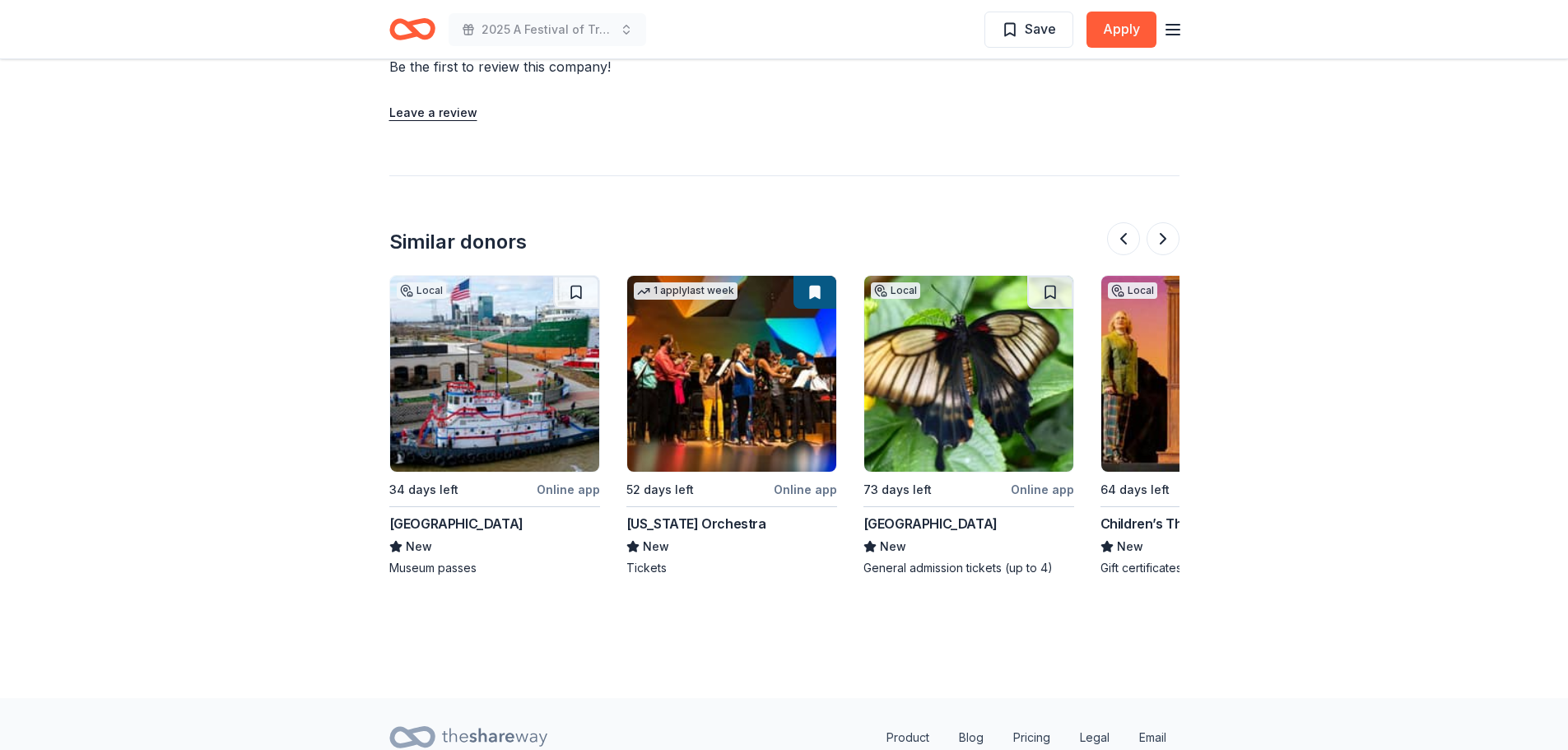
scroll to position [1647, 0]
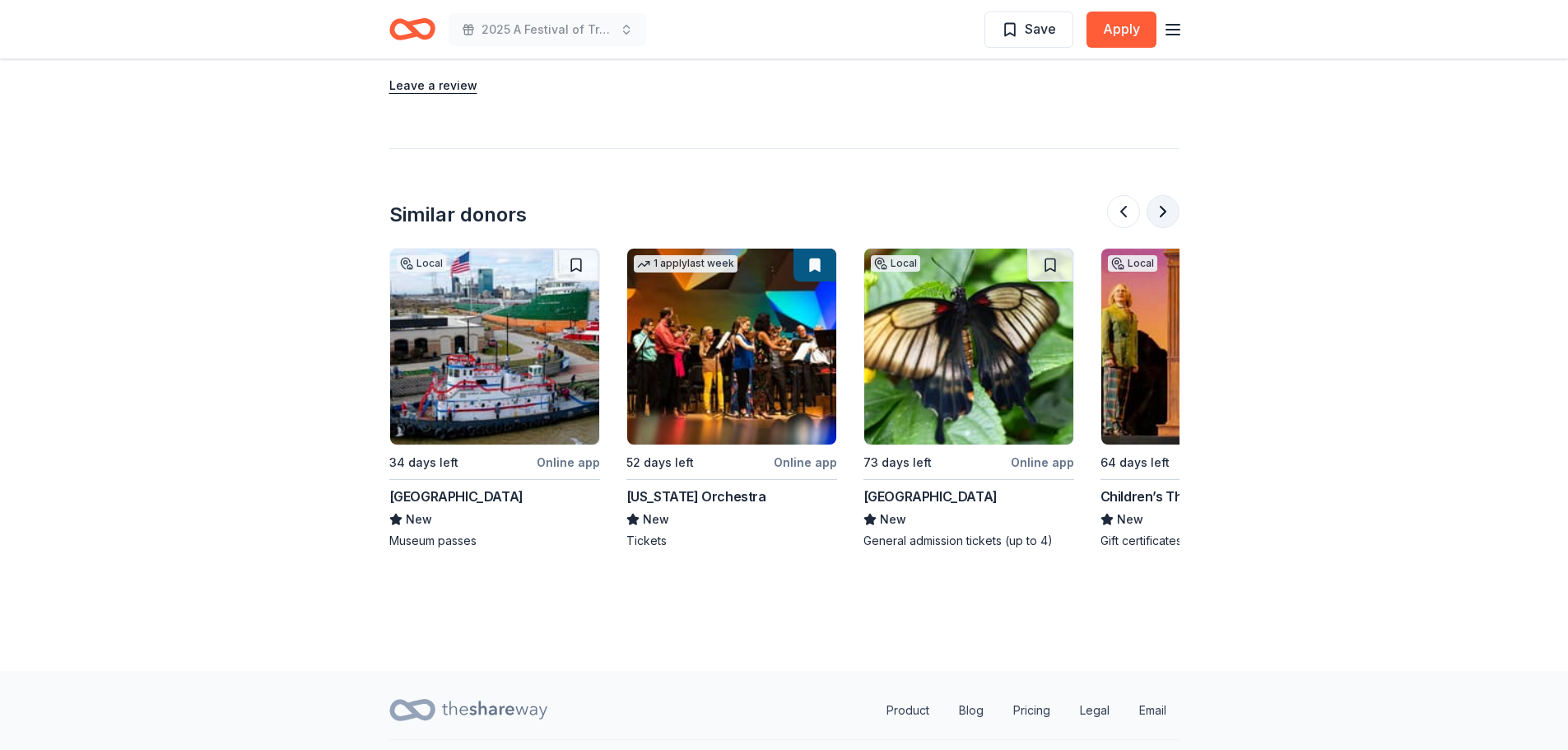
click at [1167, 210] on button at bounding box center [1163, 211] width 33 height 33
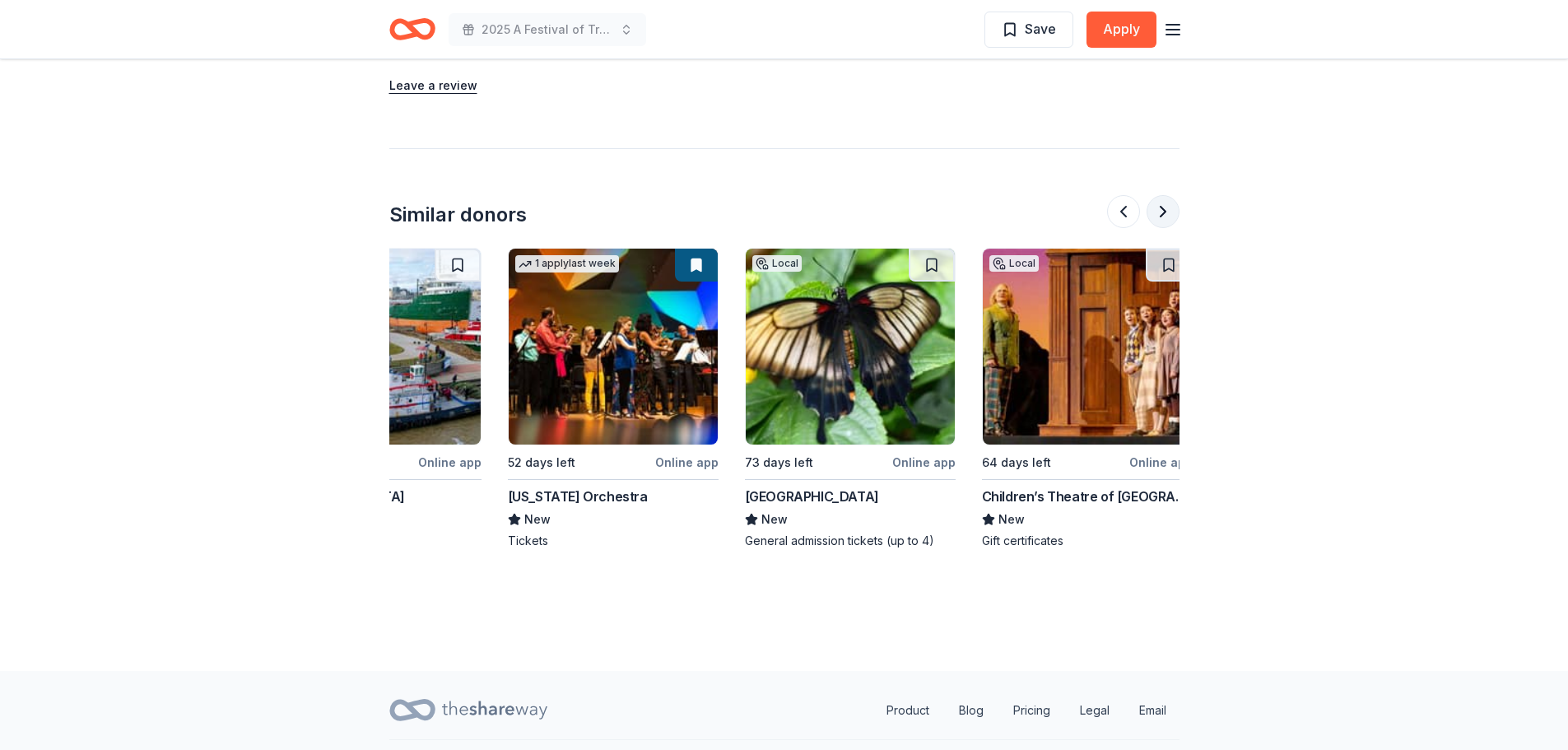
scroll to position [0, 1554]
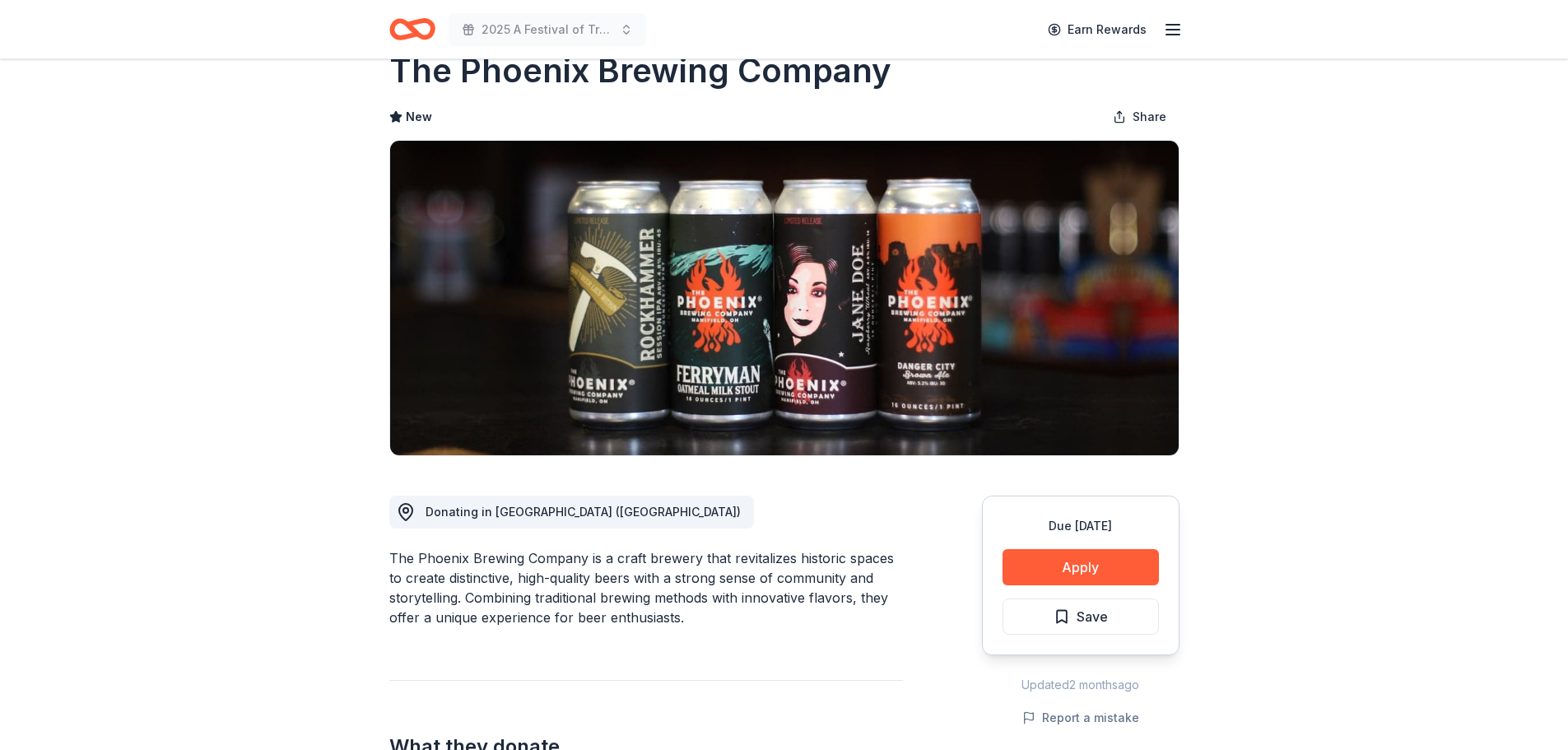
scroll to position [83, 0]
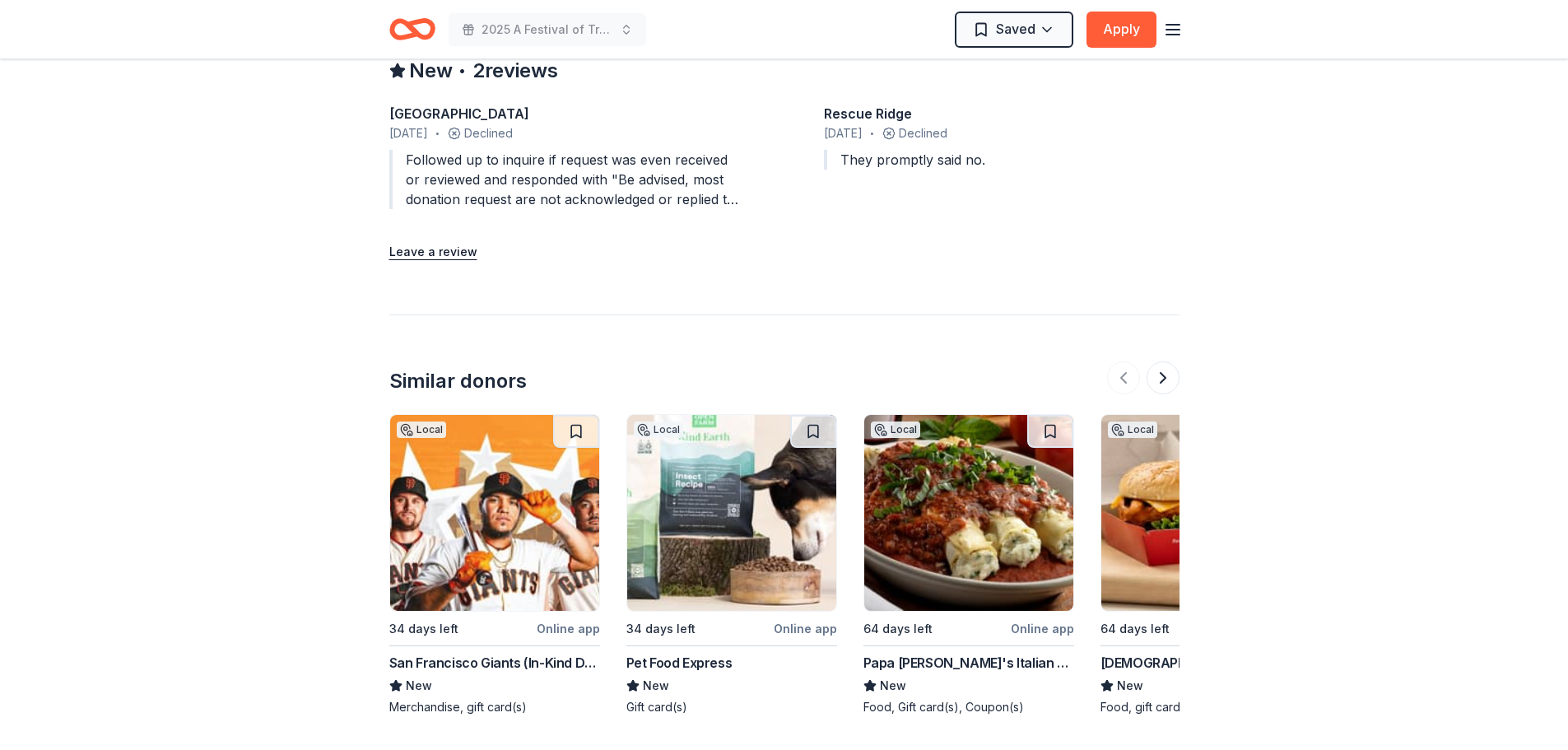
scroll to position [1565, 0]
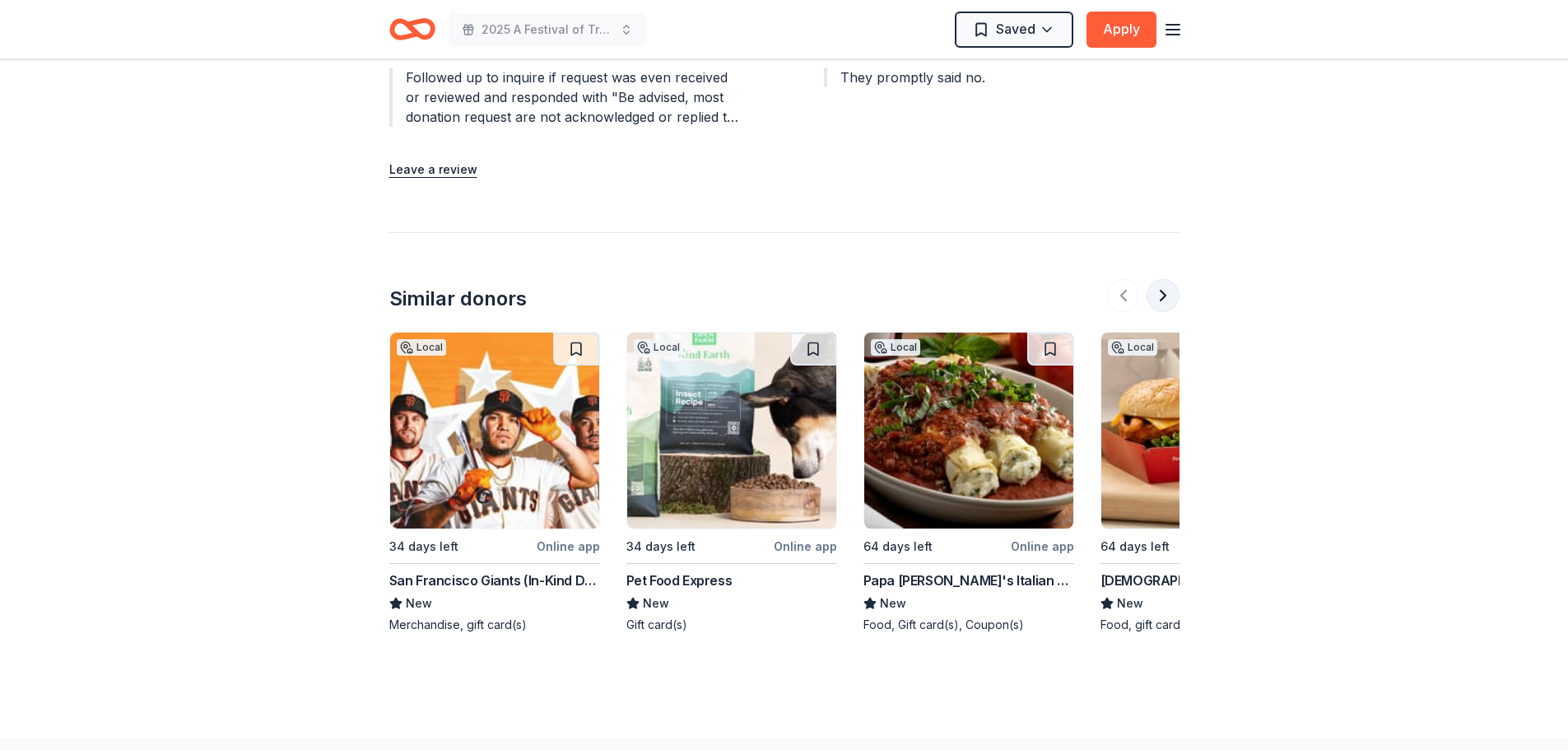
click at [1163, 290] on button at bounding box center [1163, 295] width 33 height 33
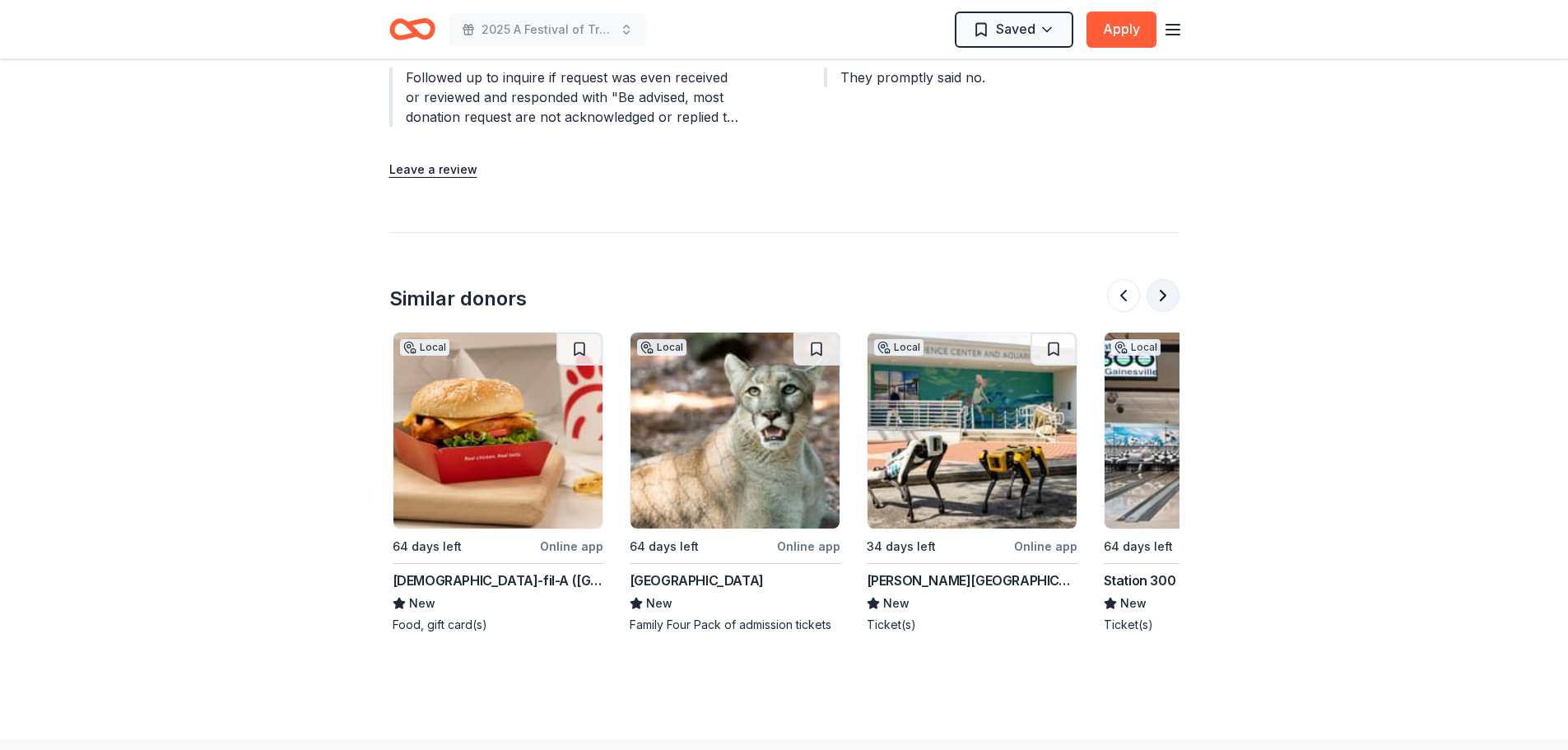
scroll to position [0, 711]
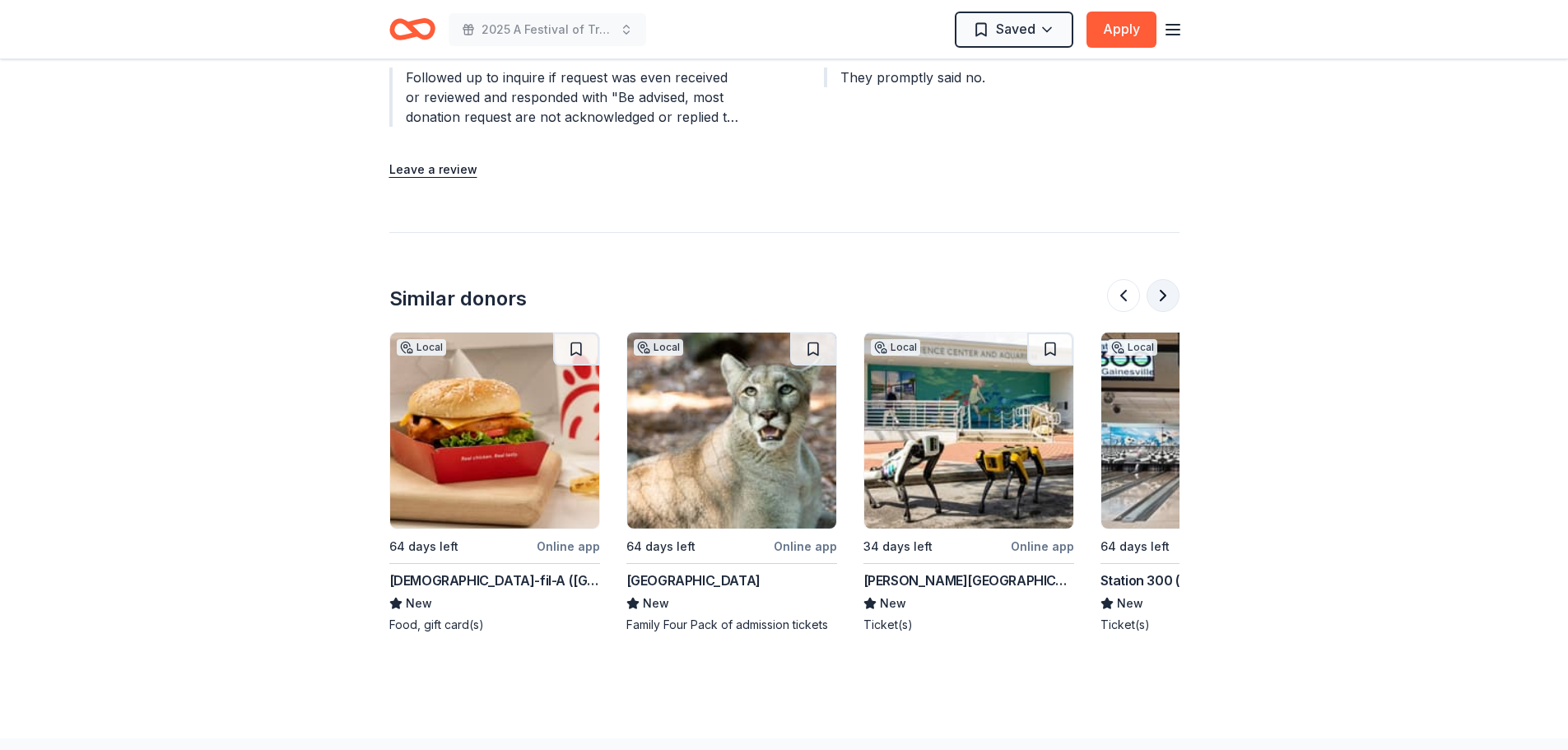
click at [1163, 292] on button at bounding box center [1163, 295] width 33 height 33
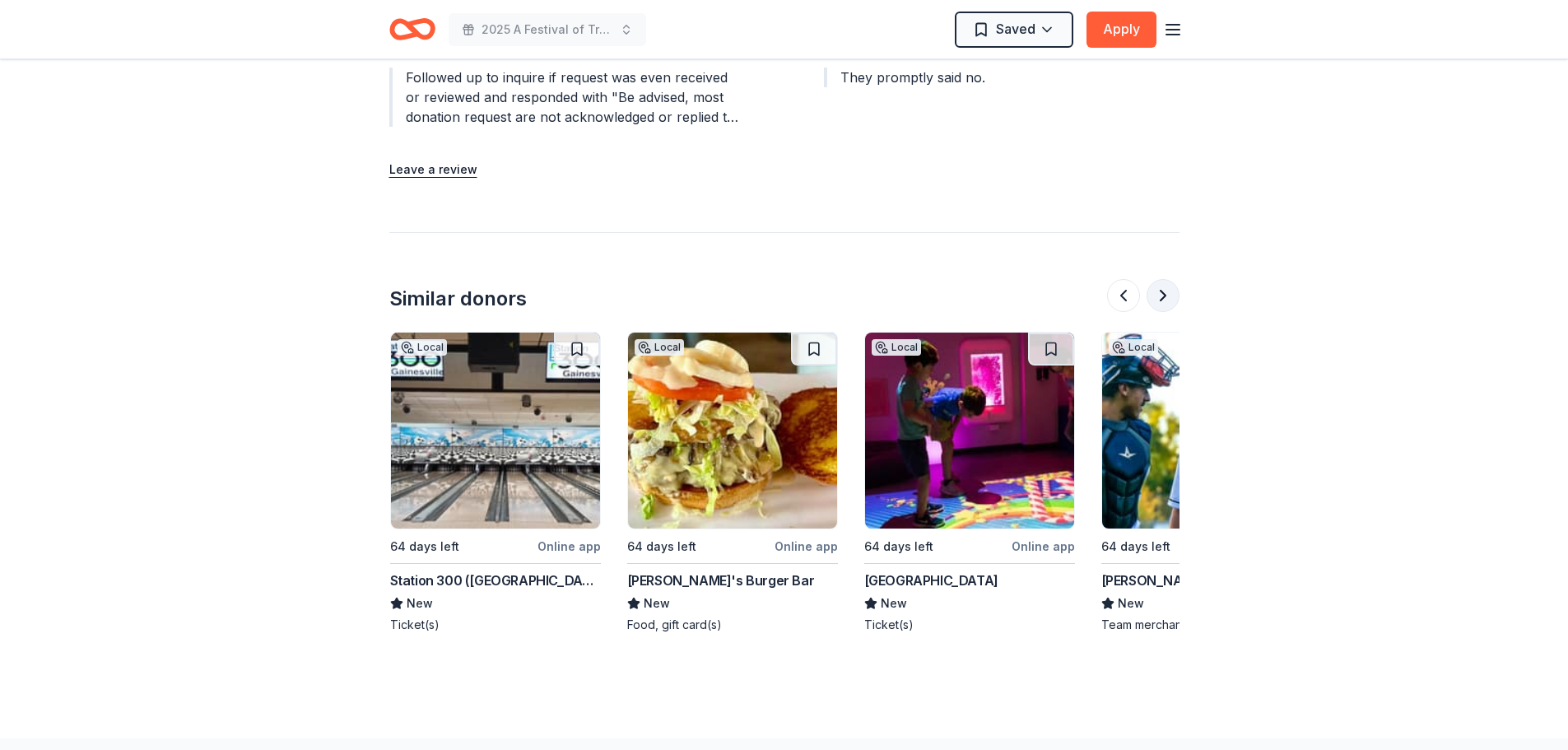
scroll to position [0, 1422]
click at [712, 429] on img at bounding box center [732, 430] width 210 height 196
click at [1164, 295] on button at bounding box center [1163, 295] width 33 height 33
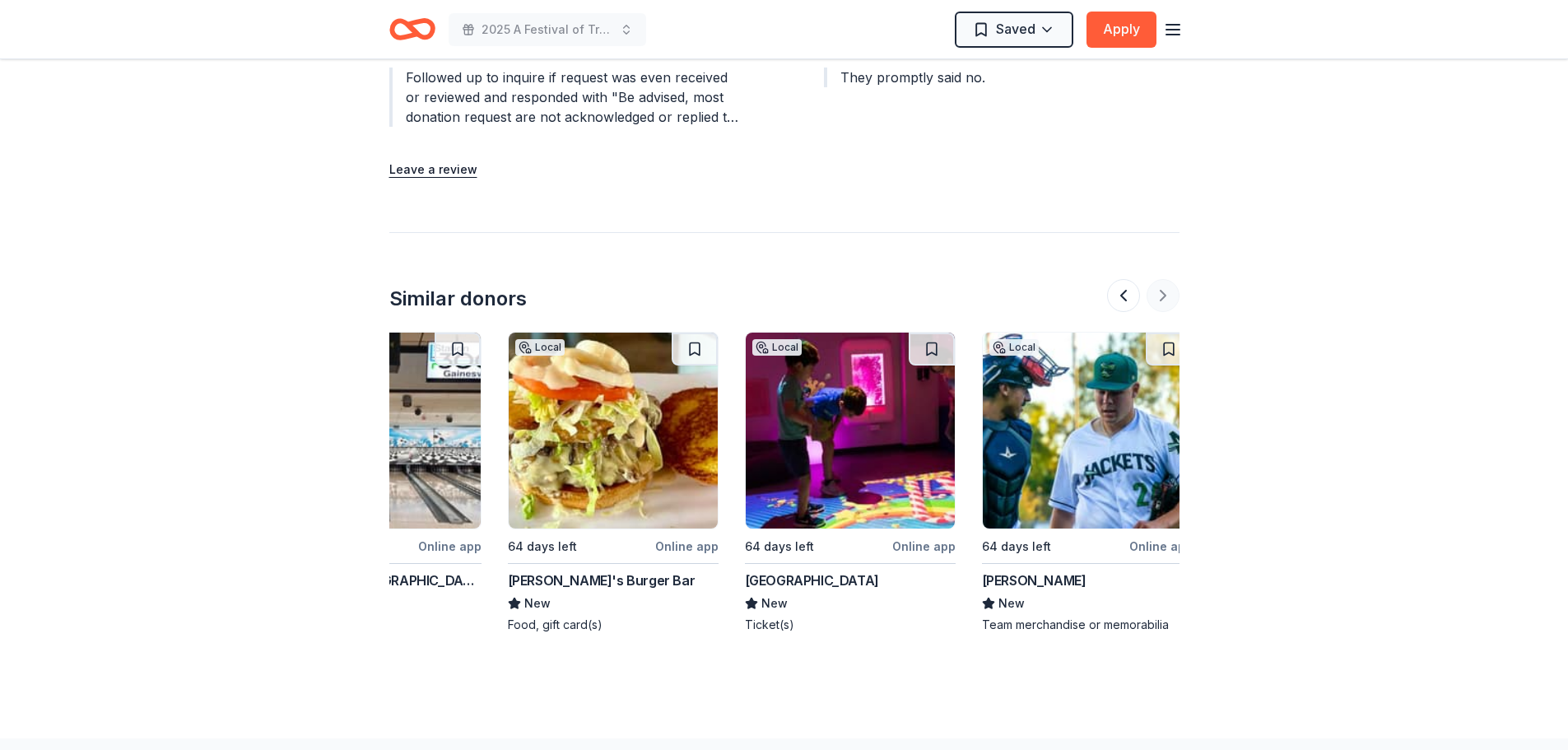
scroll to position [0, 1554]
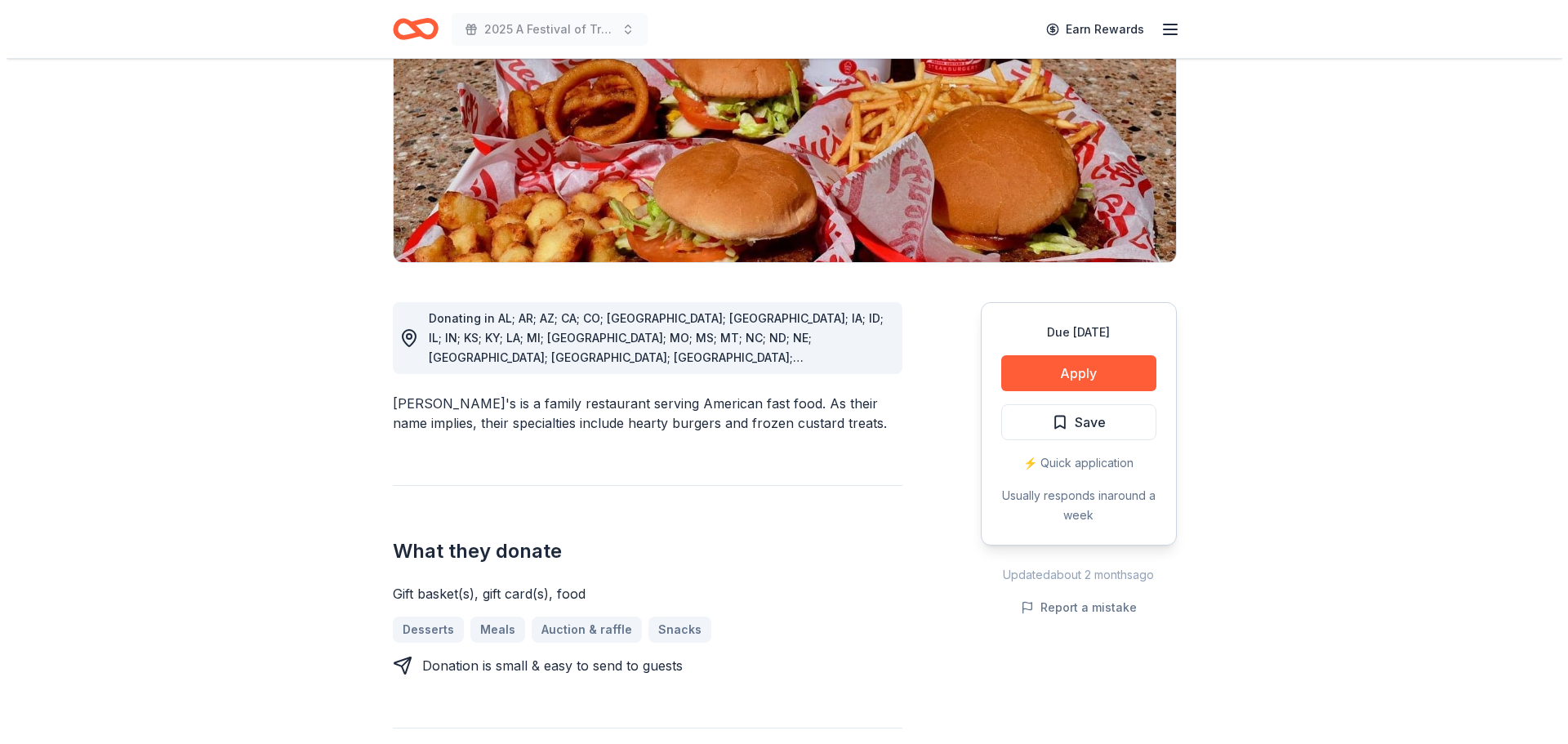
scroll to position [245, 0]
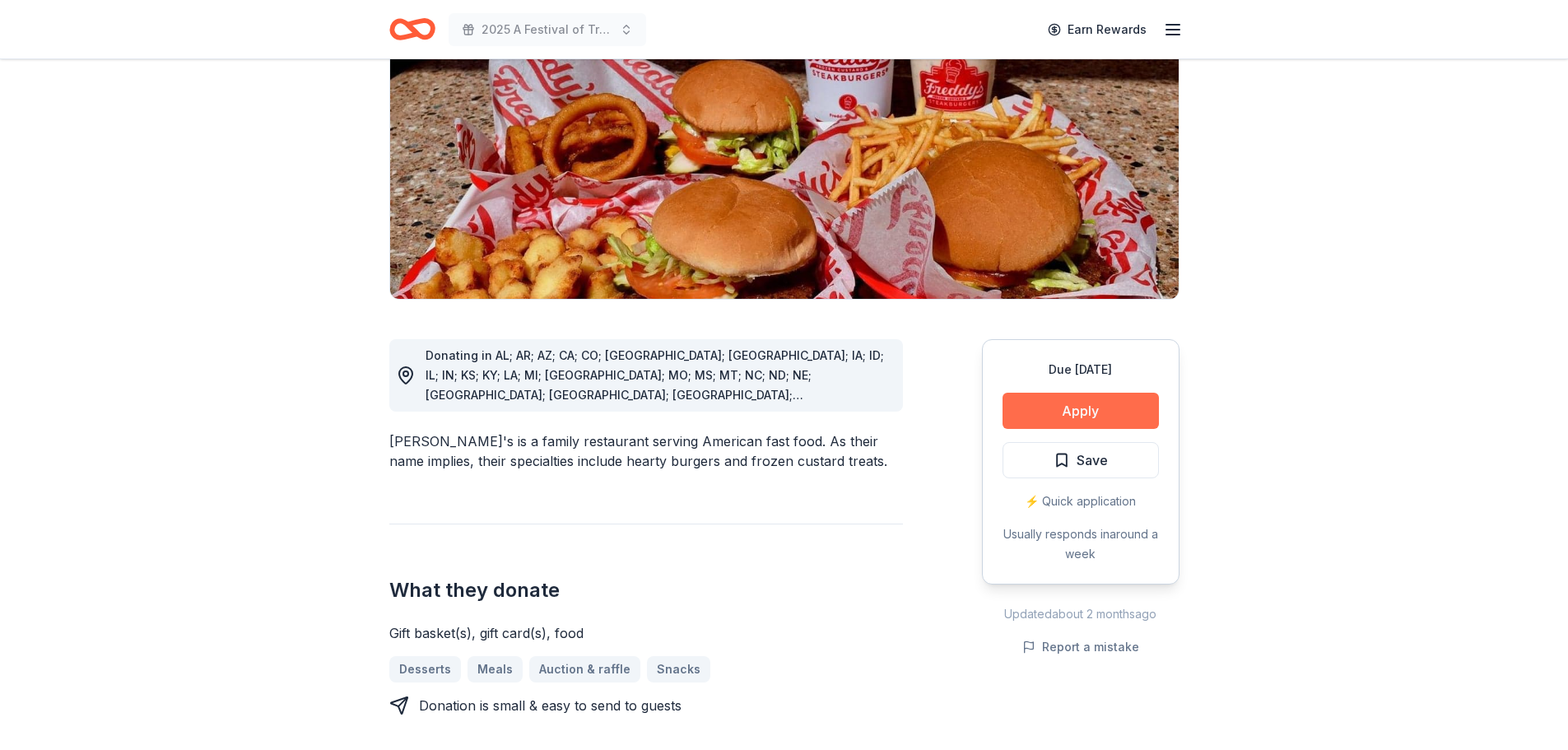
click at [1094, 393] on button "Apply" at bounding box center [1080, 411] width 156 height 37
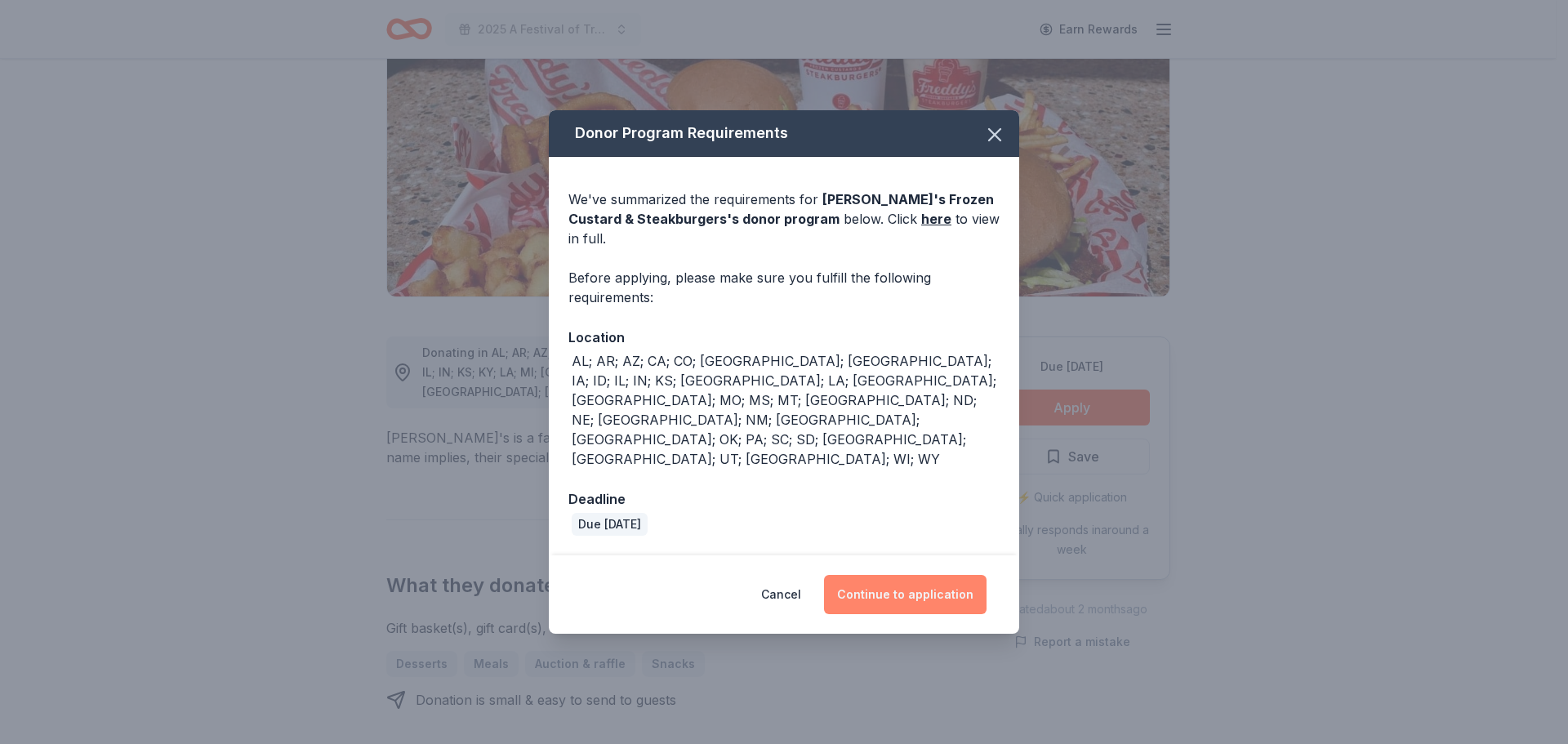
click at [901, 575] on button "Continue to application" at bounding box center [905, 595] width 162 height 39
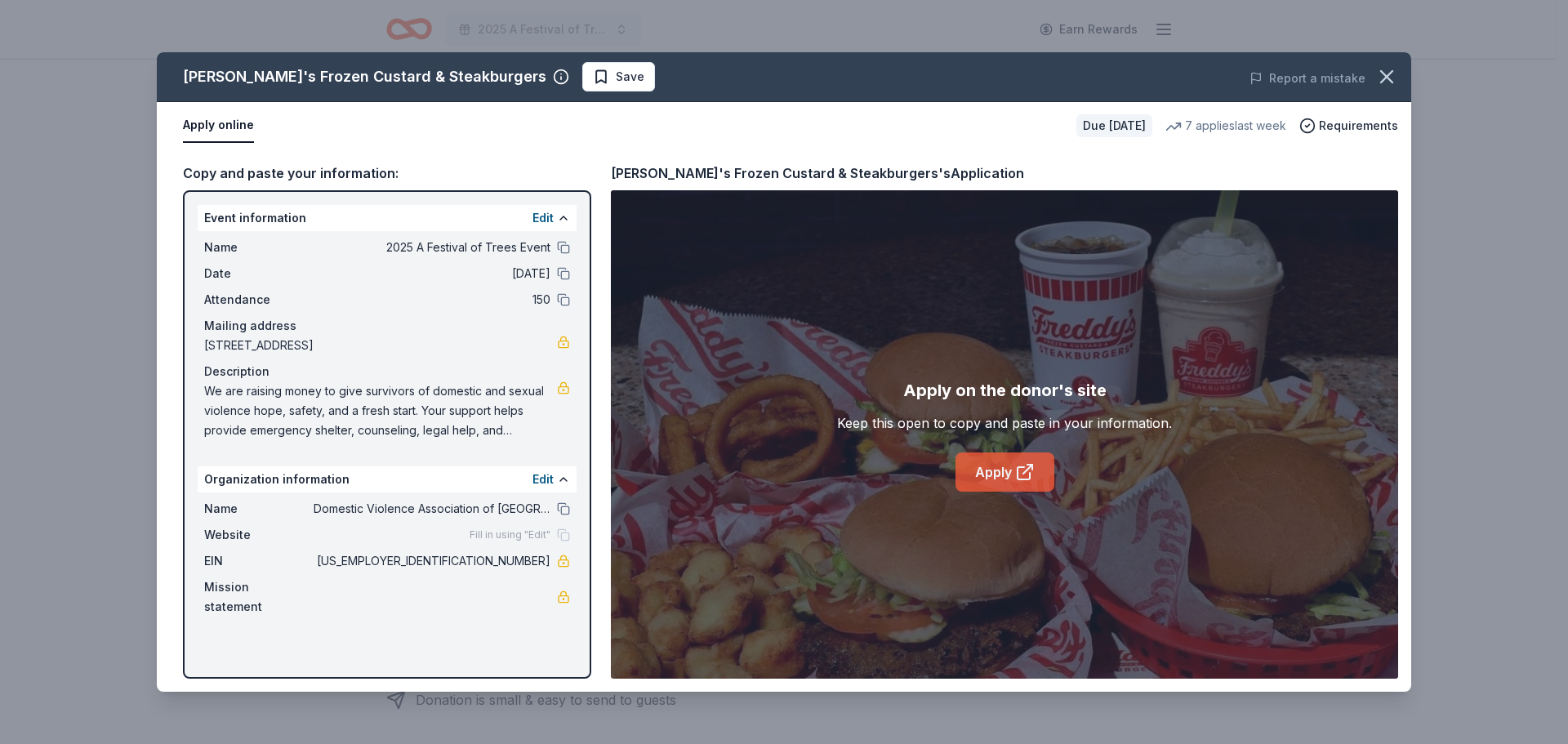
click at [986, 469] on link "Apply" at bounding box center [1005, 472] width 99 height 39
